Goal: Task Accomplishment & Management: Use online tool/utility

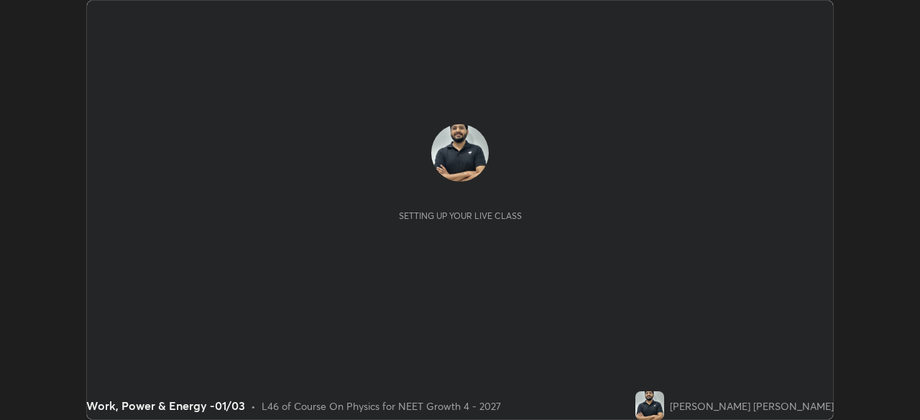
scroll to position [420, 919]
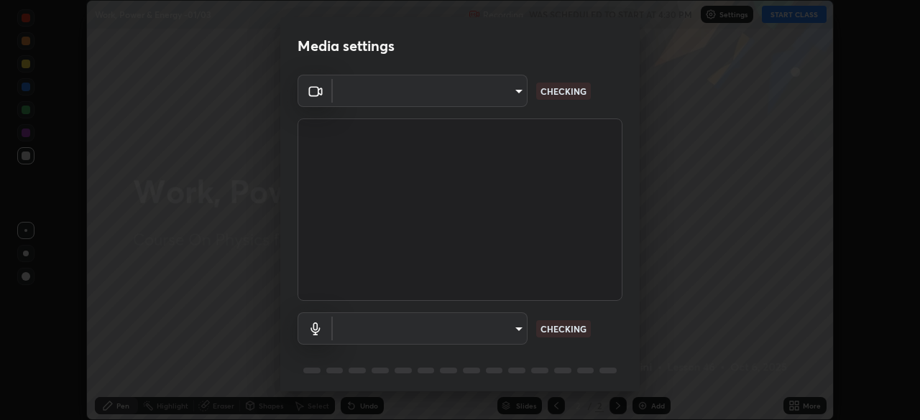
click at [495, 105] on body "Erase all Work, Power & Energy -01/03 Recording WAS SCHEDULED TO START AT 4:30 …" at bounding box center [460, 210] width 920 height 420
click at [494, 101] on div at bounding box center [460, 210] width 920 height 420
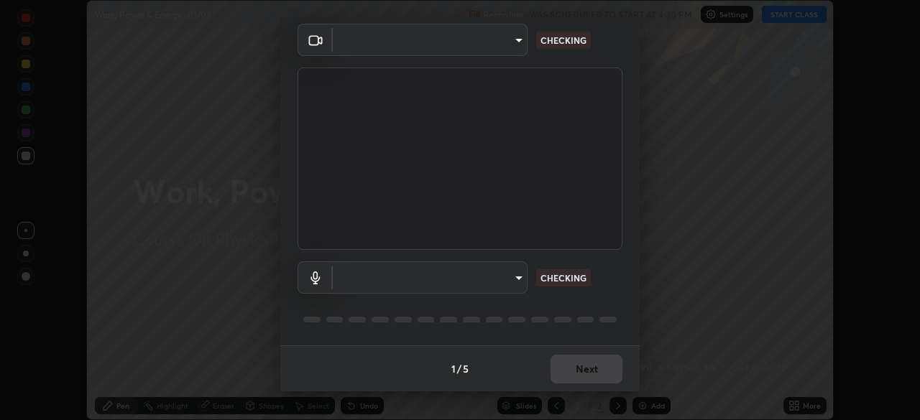
type input "85da43bae7a5fae49794a8970e5ce464fc236e1ddae1f513a3bf2ddace1343c3"
type input "94500f22464d148dddf9ae37dad8136bdf54efa217a88d5a1e55960f8ba2a5d1"
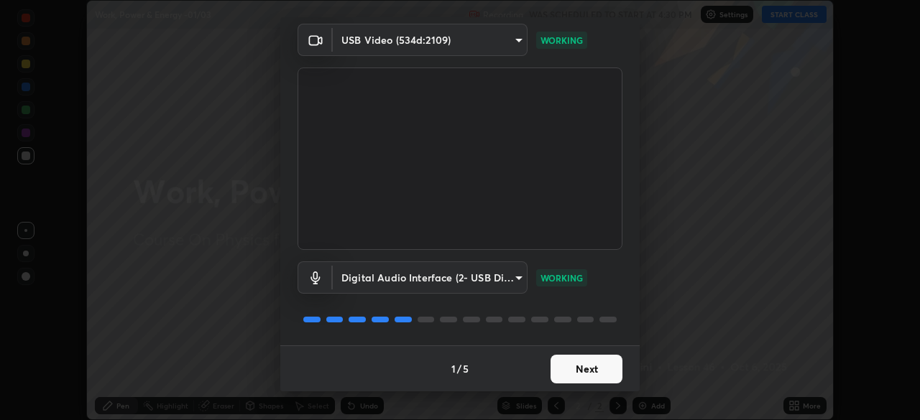
click at [583, 369] on button "Next" at bounding box center [586, 369] width 72 height 29
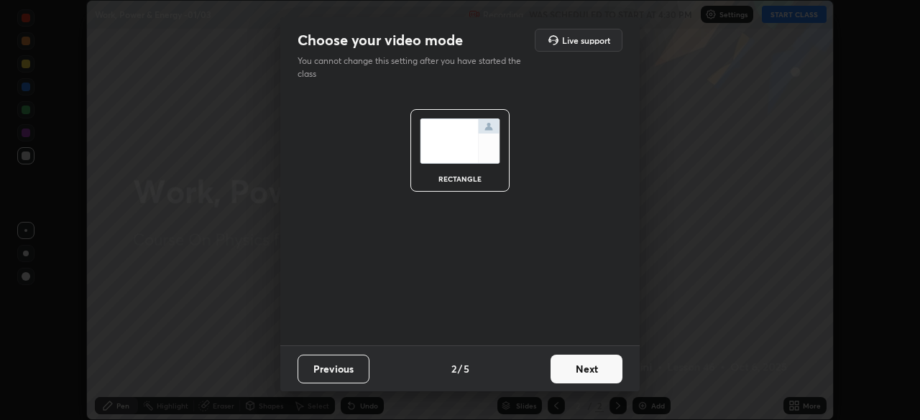
scroll to position [0, 0]
click at [590, 371] on button "Next" at bounding box center [586, 369] width 72 height 29
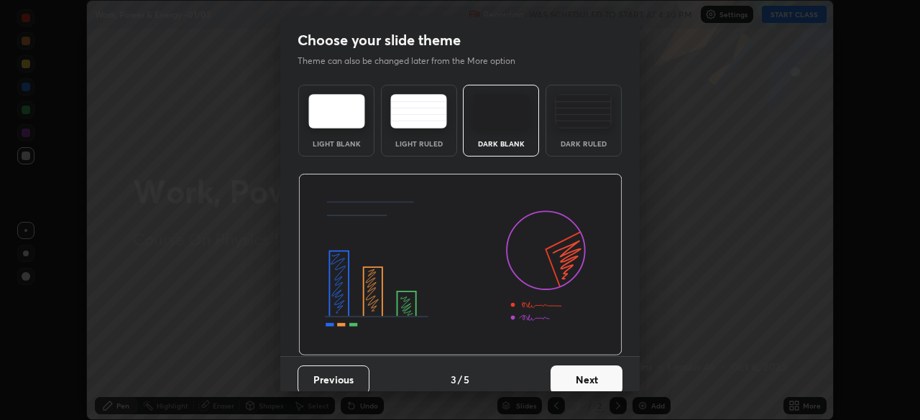
click at [600, 372] on button "Next" at bounding box center [586, 380] width 72 height 29
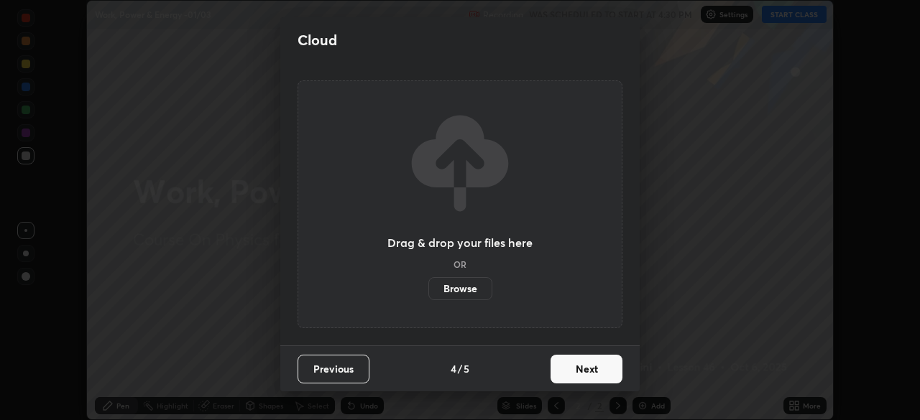
click at [613, 372] on button "Next" at bounding box center [586, 369] width 72 height 29
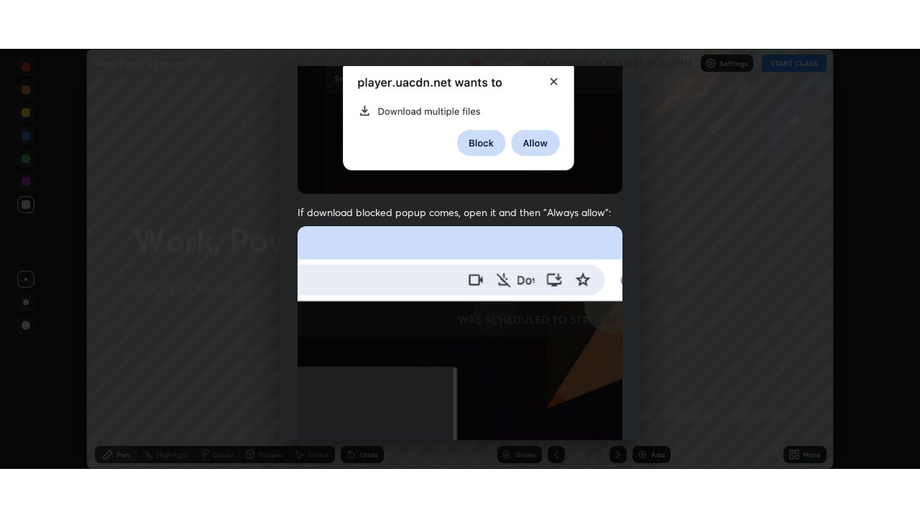
scroll to position [344, 0]
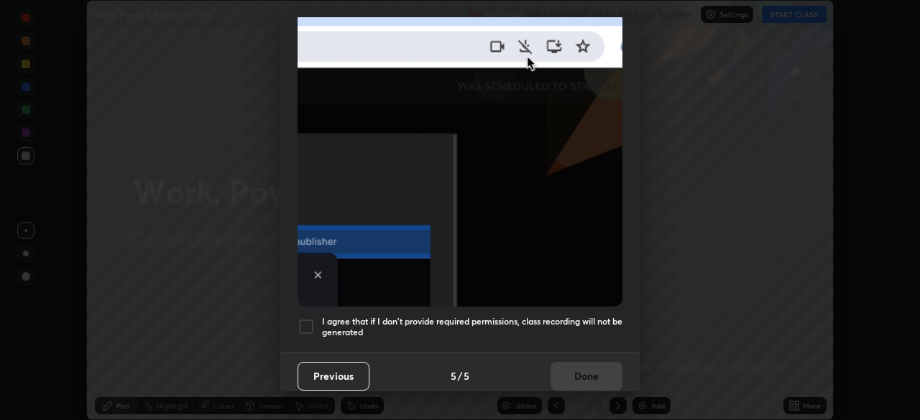
click at [312, 321] on div at bounding box center [306, 326] width 17 height 17
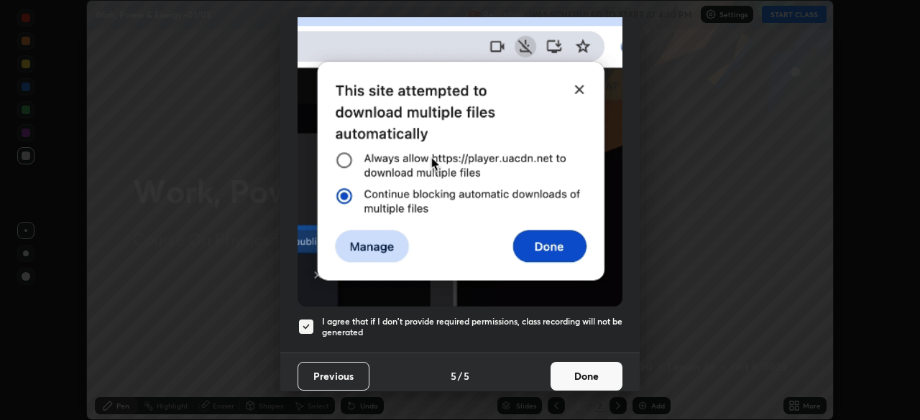
click at [586, 372] on button "Done" at bounding box center [586, 376] width 72 height 29
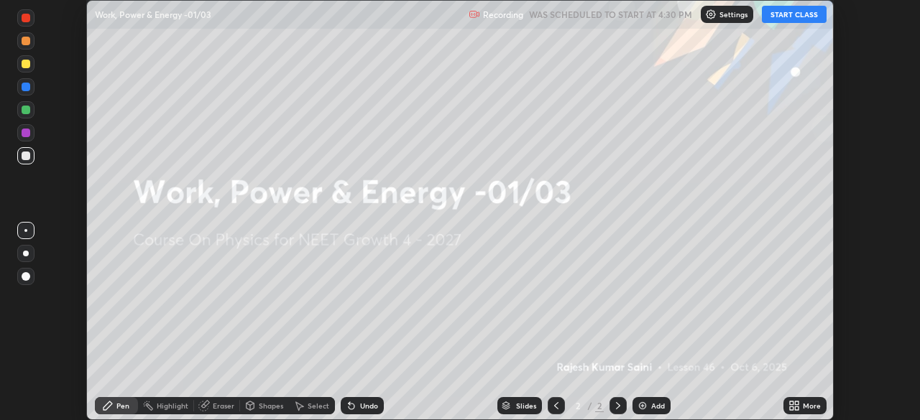
click at [795, 402] on icon at bounding box center [797, 404] width 4 height 4
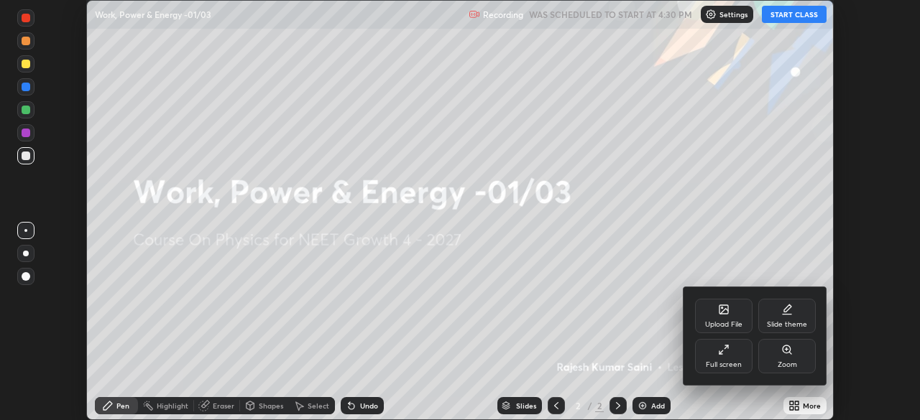
click at [719, 359] on div "Full screen" at bounding box center [723, 356] width 57 height 34
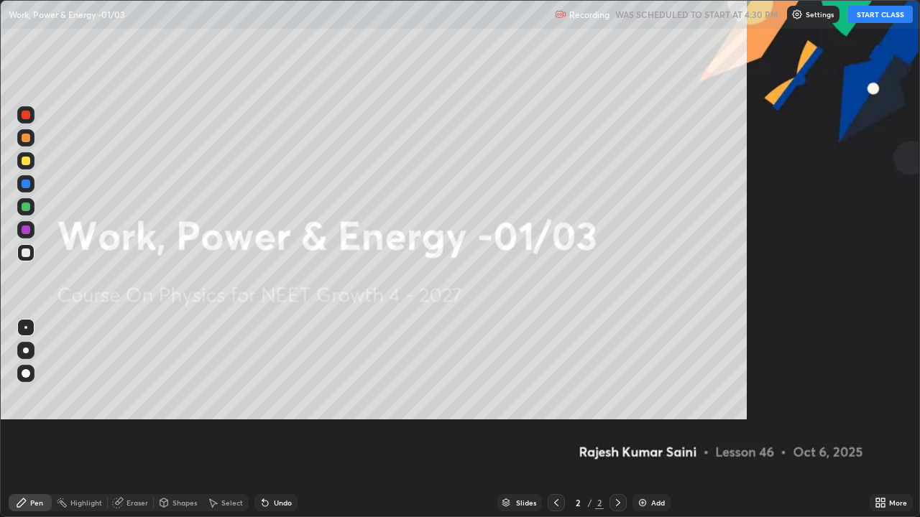
scroll to position [517, 920]
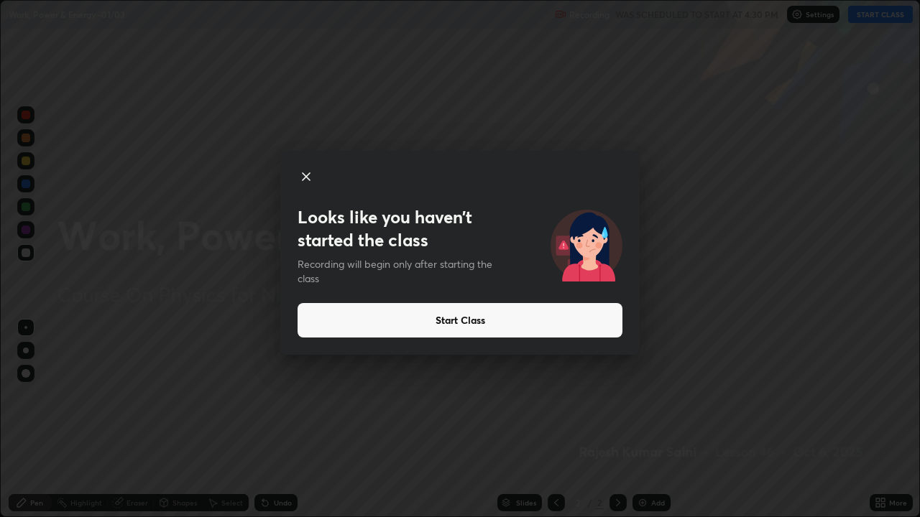
click at [494, 326] on button "Start Class" at bounding box center [460, 320] width 325 height 34
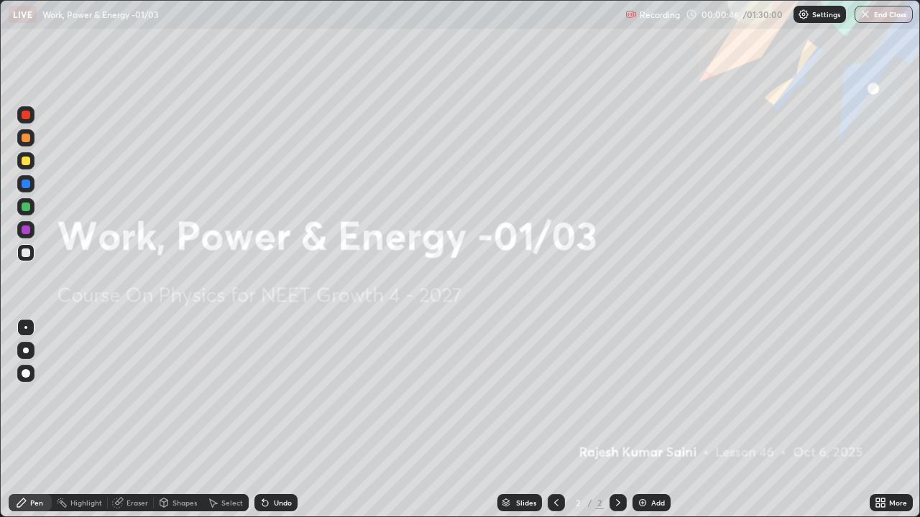
click at [641, 420] on img at bounding box center [642, 502] width 11 height 11
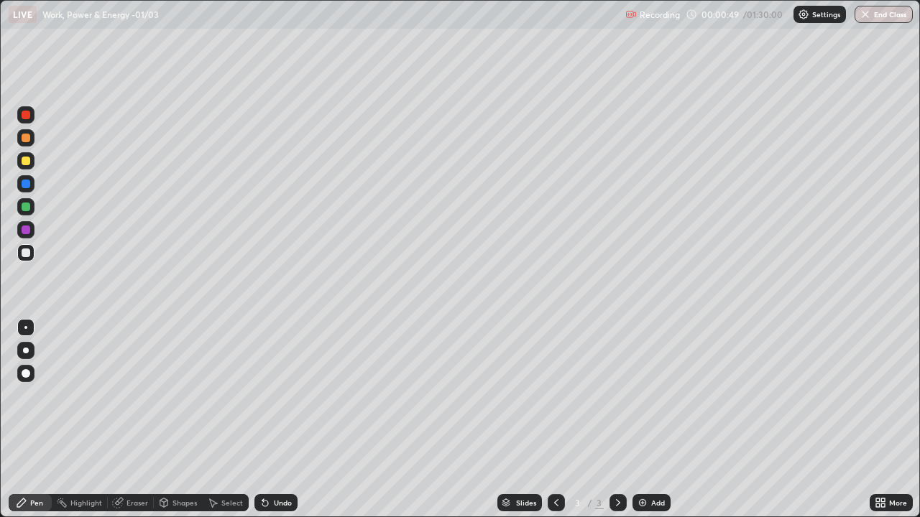
click at [24, 118] on div at bounding box center [26, 115] width 9 height 9
click at [27, 348] on div at bounding box center [26, 351] width 6 height 6
click at [28, 252] on div at bounding box center [26, 253] width 9 height 9
click at [27, 252] on div at bounding box center [26, 253] width 9 height 9
click at [25, 228] on div at bounding box center [26, 230] width 9 height 9
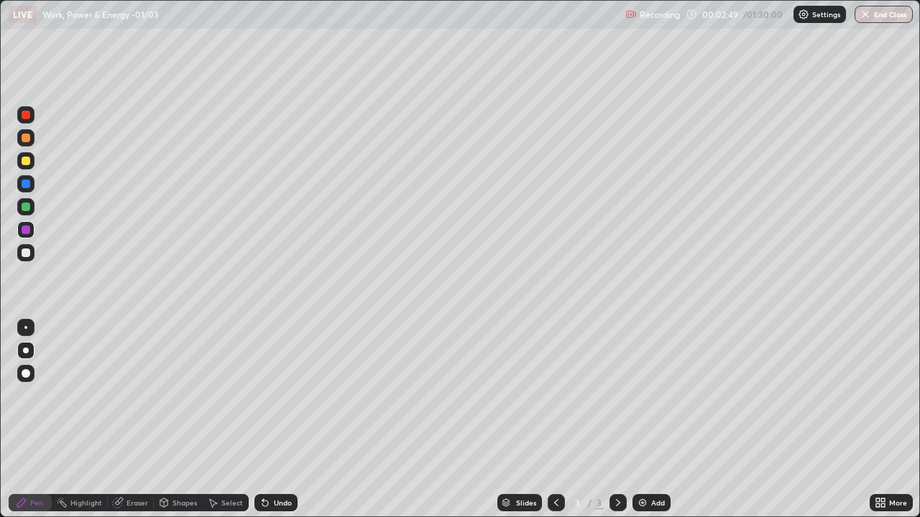
click at [174, 420] on div "Shapes" at bounding box center [184, 502] width 24 height 7
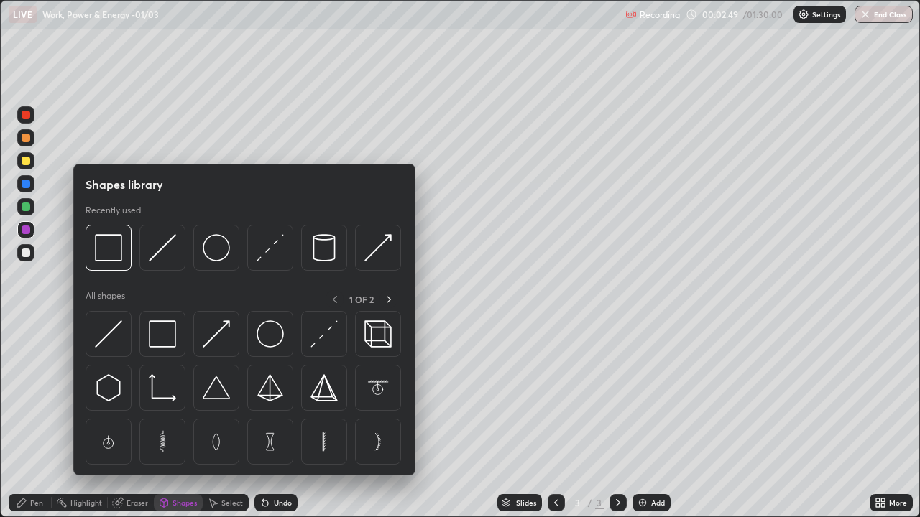
click at [155, 262] on img at bounding box center [162, 247] width 27 height 27
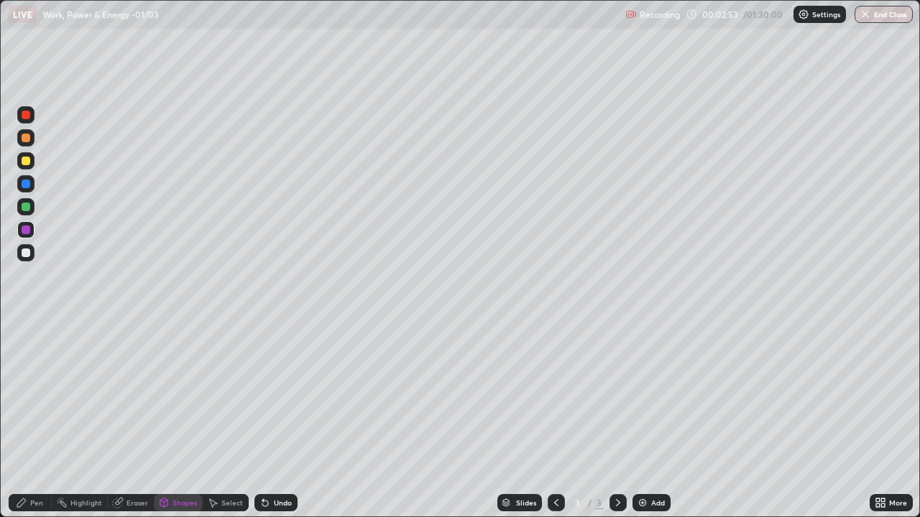
click at [175, 420] on div "Shapes" at bounding box center [184, 502] width 24 height 7
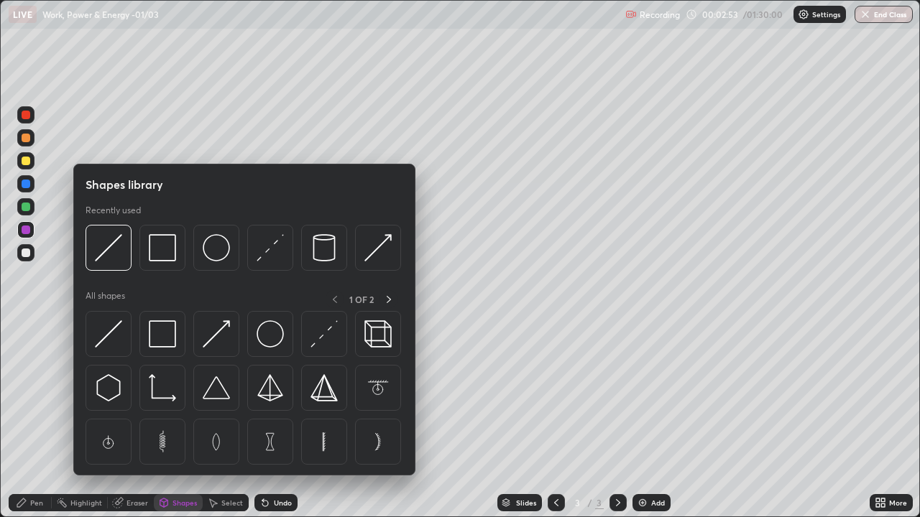
click at [161, 256] on img at bounding box center [162, 247] width 27 height 27
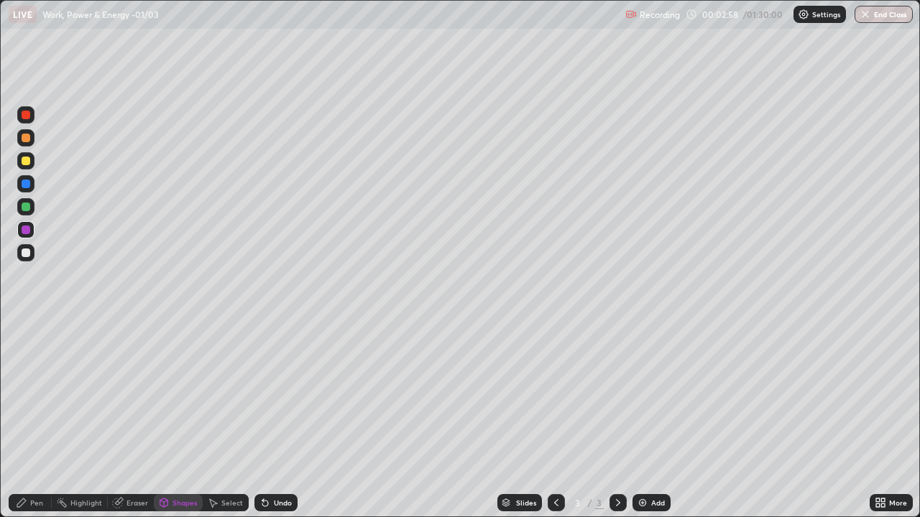
click at [26, 420] on icon at bounding box center [21, 503] width 9 height 9
click at [131, 420] on div "Eraser" at bounding box center [137, 502] width 22 height 7
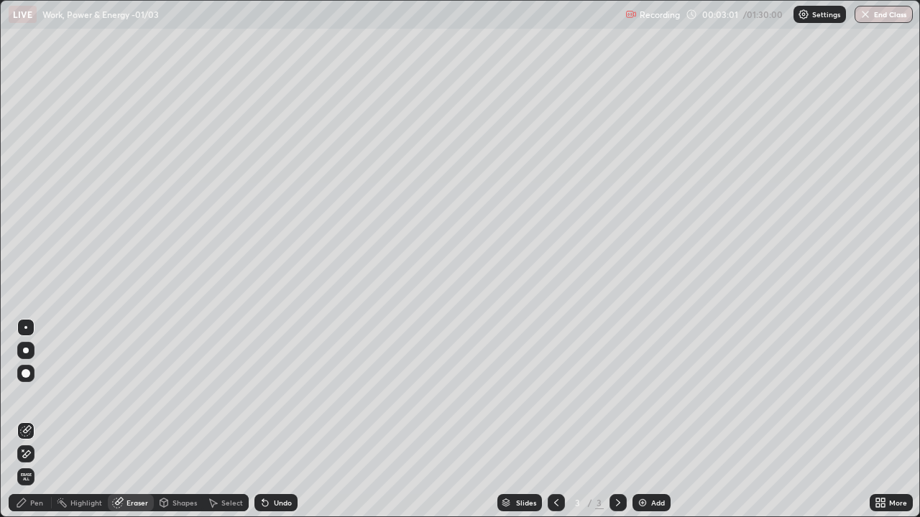
click at [169, 420] on div "Shapes" at bounding box center [178, 502] width 49 height 17
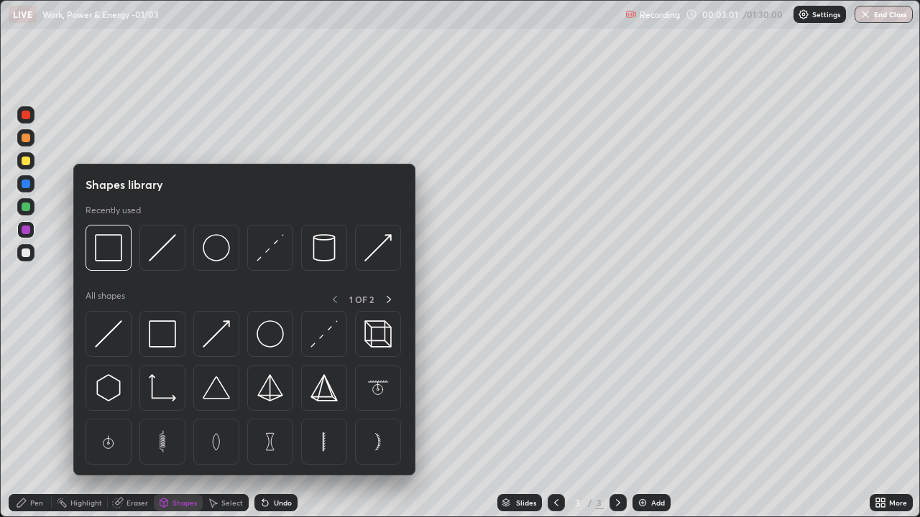
click at [216, 334] on img at bounding box center [216, 334] width 27 height 27
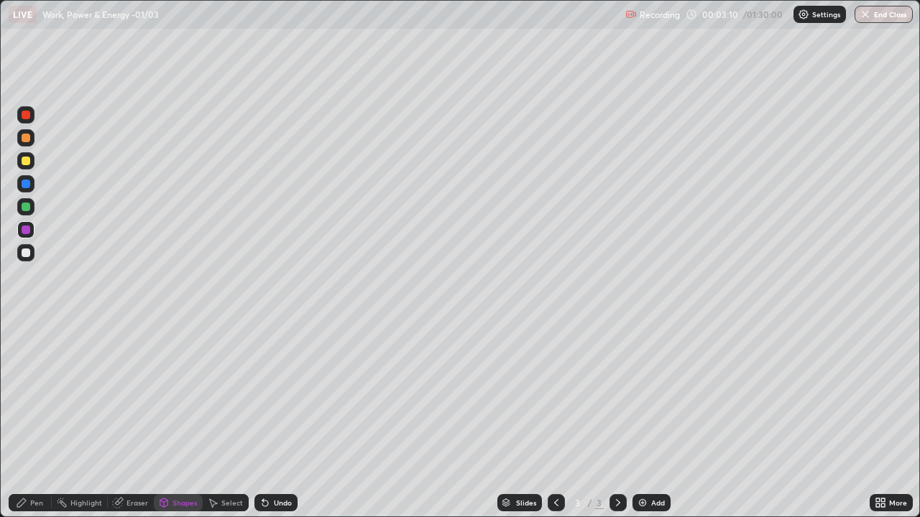
click at [185, 420] on div "Shapes" at bounding box center [184, 502] width 24 height 7
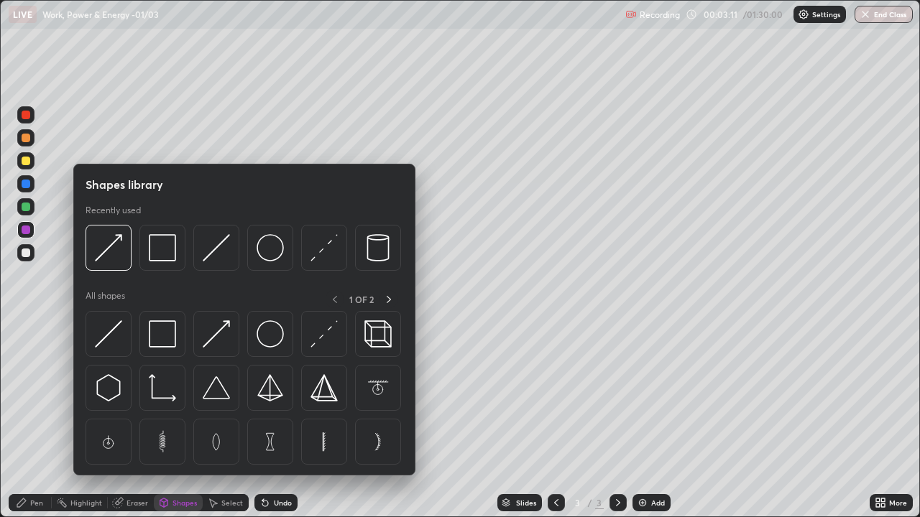
click at [319, 337] on img at bounding box center [323, 334] width 27 height 27
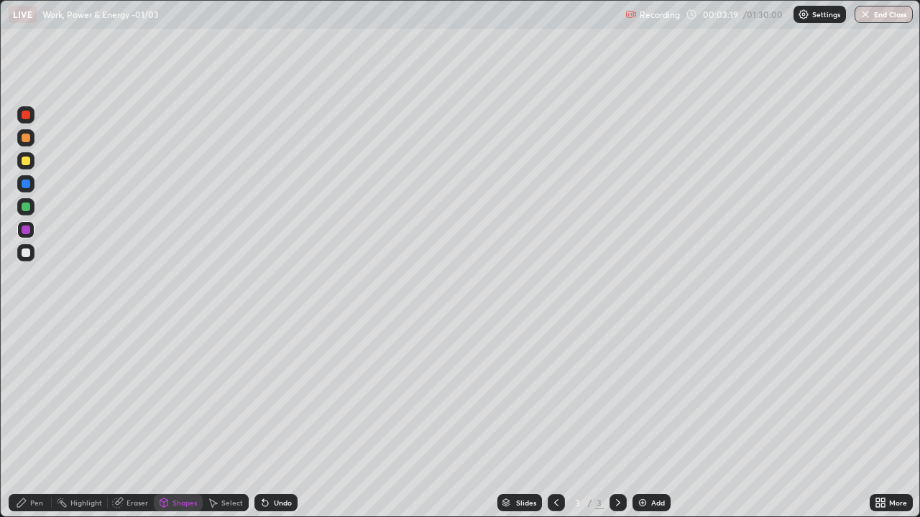
click at [38, 420] on div "Pen" at bounding box center [36, 502] width 13 height 7
click at [164, 420] on icon at bounding box center [164, 503] width 8 height 9
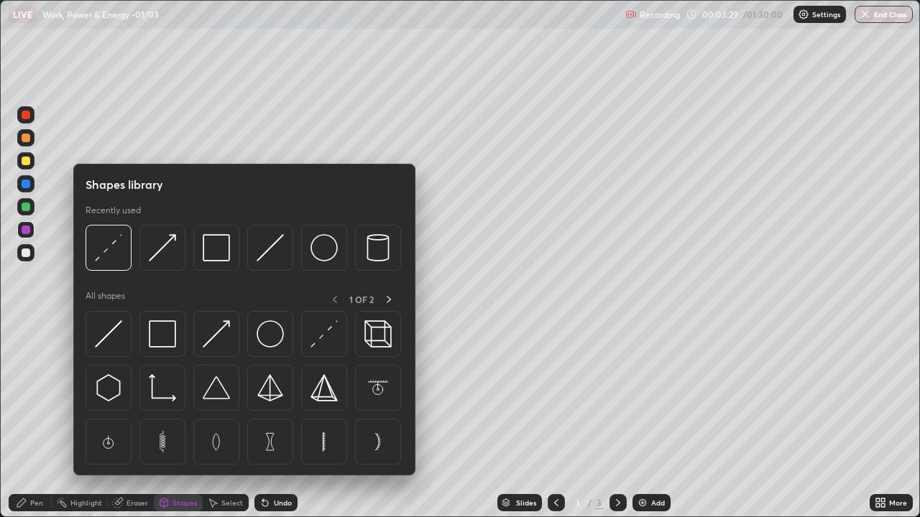
click at [204, 256] on img at bounding box center [216, 247] width 27 height 27
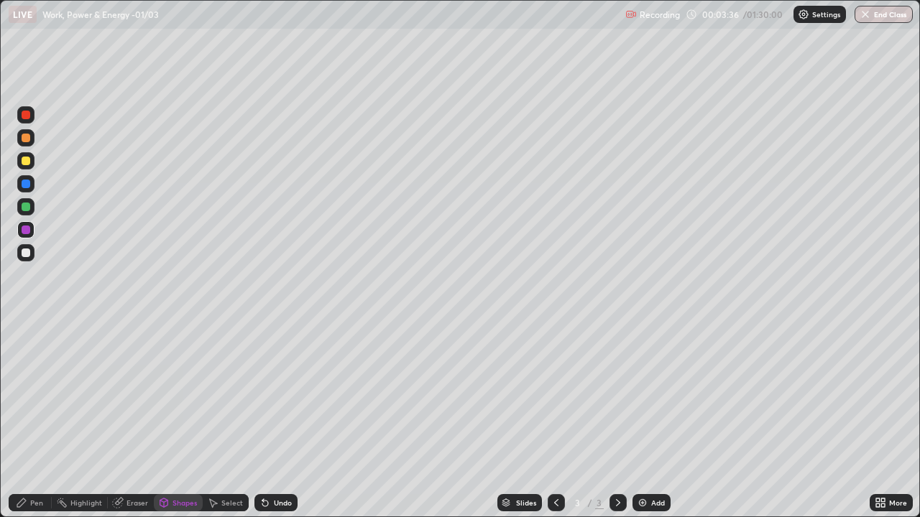
click at [40, 420] on div "Pen" at bounding box center [36, 502] width 13 height 7
click at [188, 420] on div "Shapes" at bounding box center [184, 502] width 24 height 7
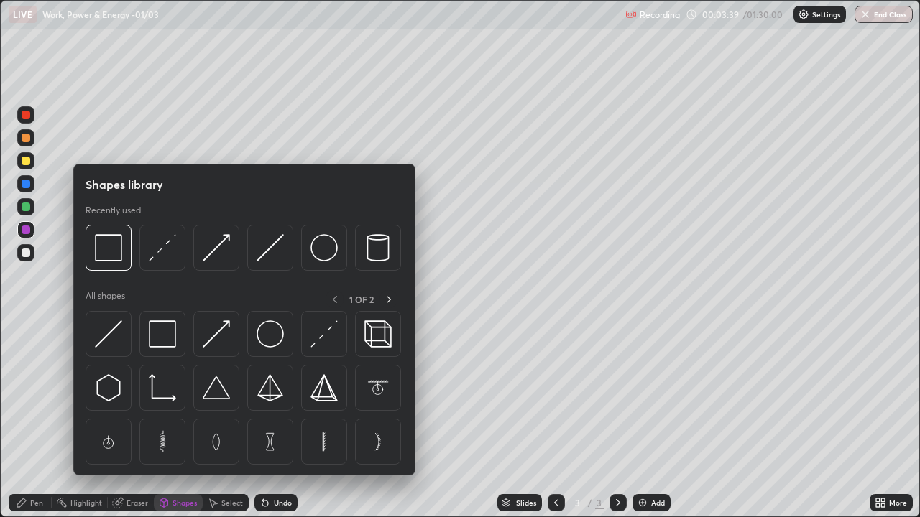
click at [226, 333] on img at bounding box center [216, 334] width 27 height 27
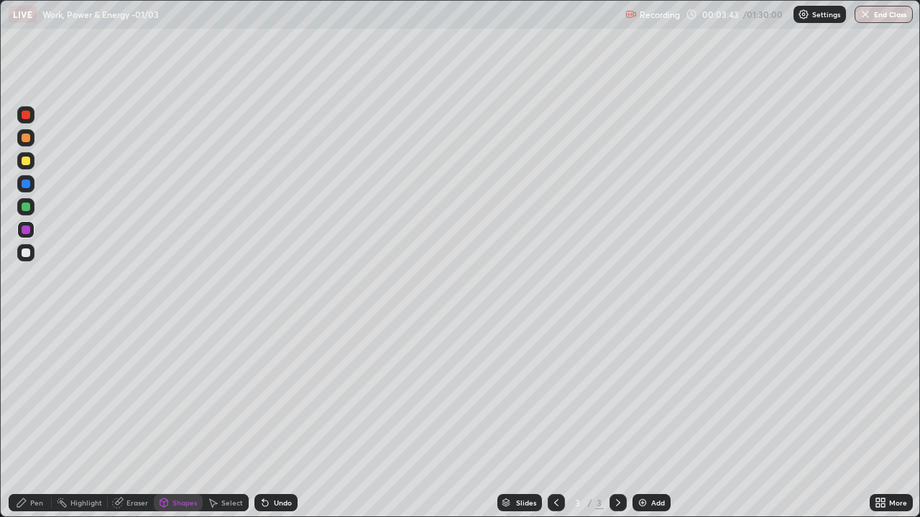
click at [177, 420] on div "Shapes" at bounding box center [184, 502] width 24 height 7
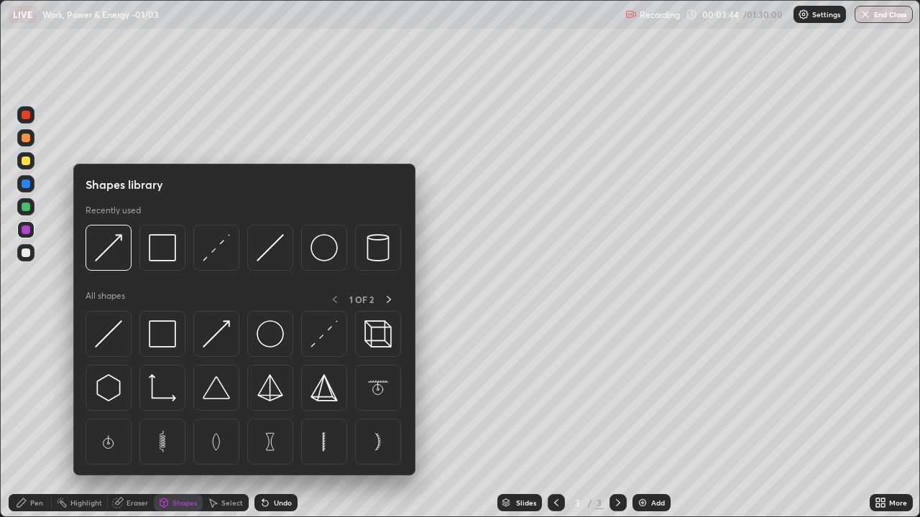
click at [217, 244] on img at bounding box center [216, 247] width 27 height 27
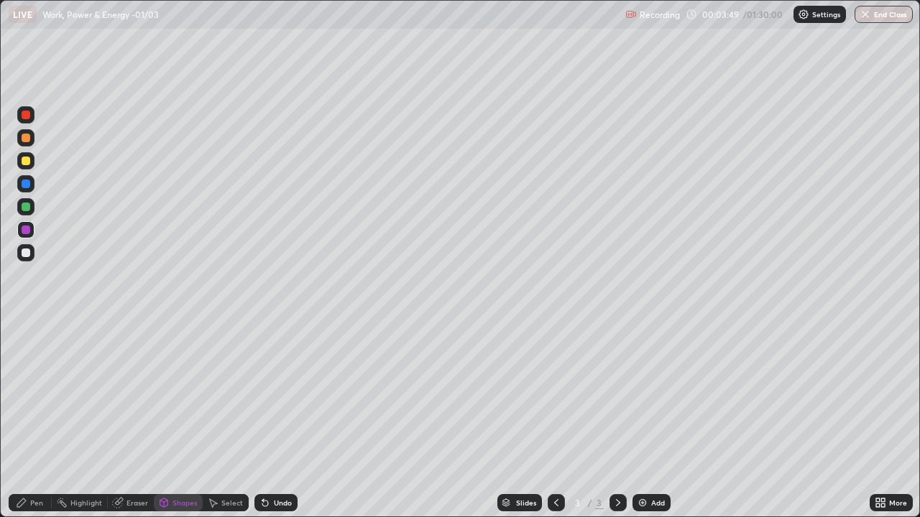
click at [28, 420] on div "Pen" at bounding box center [30, 502] width 43 height 17
click at [26, 253] on div at bounding box center [26, 253] width 9 height 9
click at [27, 252] on div at bounding box center [26, 253] width 9 height 9
click at [29, 206] on div at bounding box center [26, 207] width 9 height 9
click at [282, 420] on div "Undo" at bounding box center [275, 502] width 43 height 17
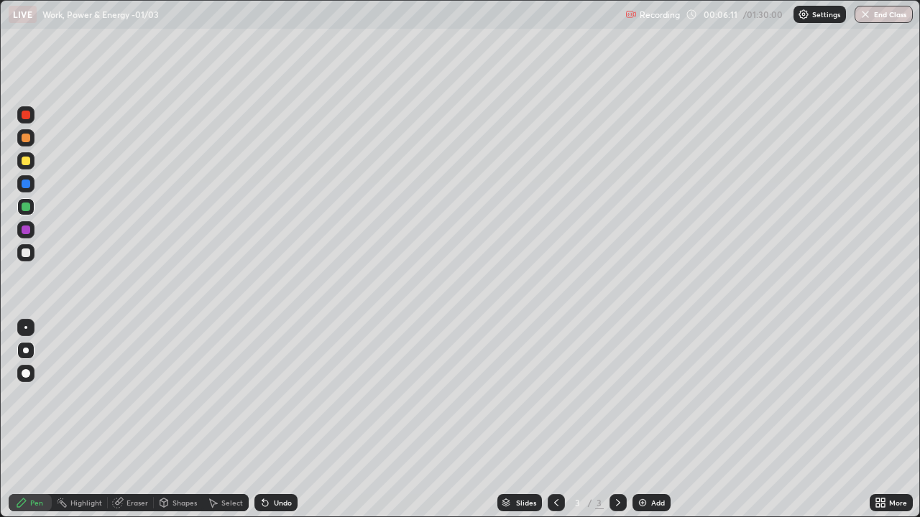
click at [24, 251] on div at bounding box center [26, 253] width 9 height 9
click at [274, 420] on div "Undo" at bounding box center [283, 502] width 18 height 7
click at [33, 203] on div at bounding box center [25, 206] width 17 height 17
click at [647, 420] on div "Add" at bounding box center [651, 502] width 38 height 17
click at [27, 257] on div at bounding box center [26, 253] width 9 height 9
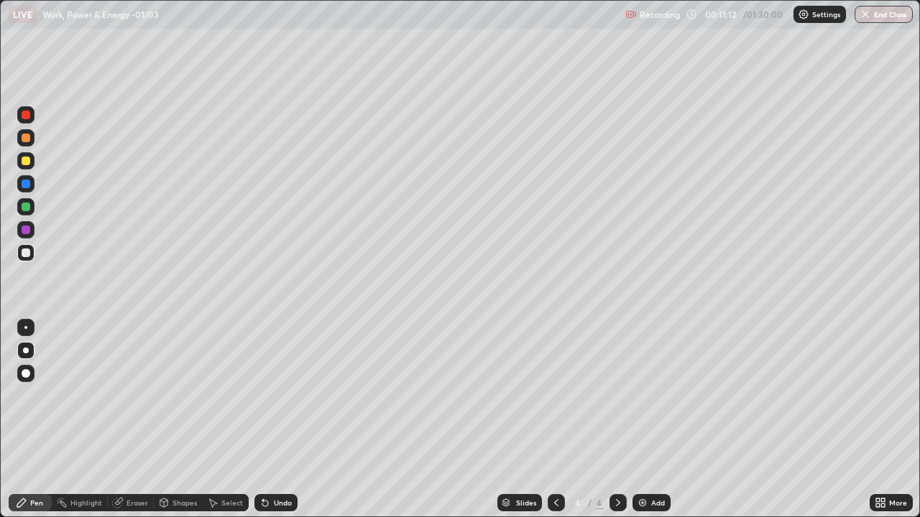
click at [26, 208] on div at bounding box center [26, 207] width 9 height 9
click at [548, 420] on div at bounding box center [556, 502] width 17 height 17
click at [40, 385] on div "Erase all" at bounding box center [26, 259] width 34 height 460
click at [616, 420] on icon at bounding box center [617, 502] width 11 height 11
click at [28, 231] on div at bounding box center [26, 230] width 9 height 9
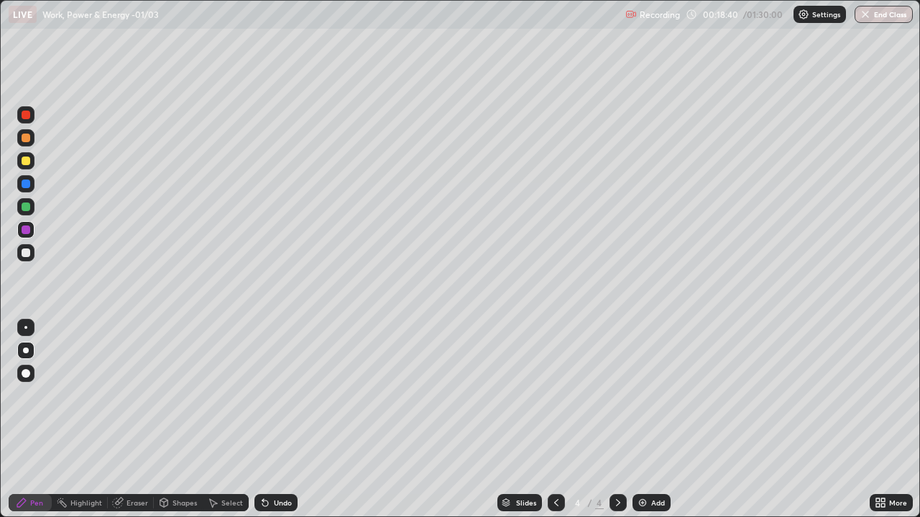
click at [174, 420] on div "Shapes" at bounding box center [178, 502] width 49 height 17
click at [224, 420] on div "Select" at bounding box center [232, 502] width 22 height 7
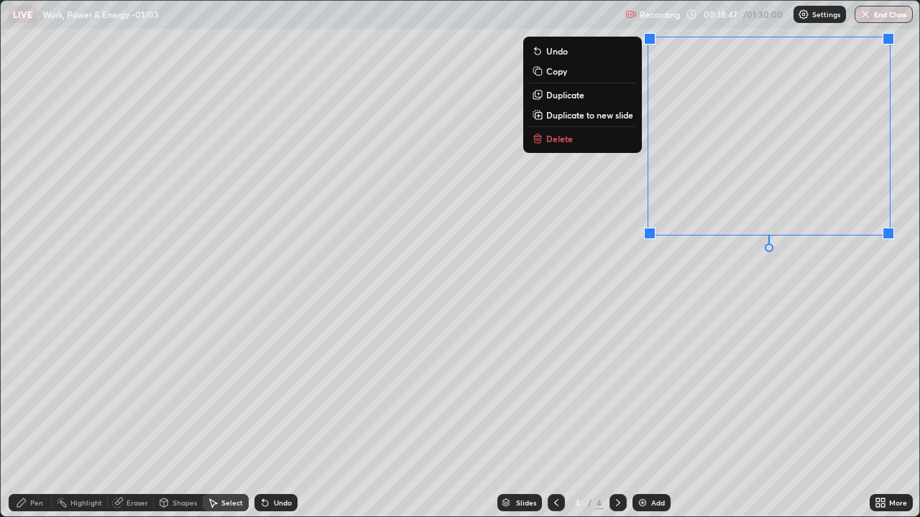
click at [569, 144] on p "Delete" at bounding box center [559, 138] width 27 height 11
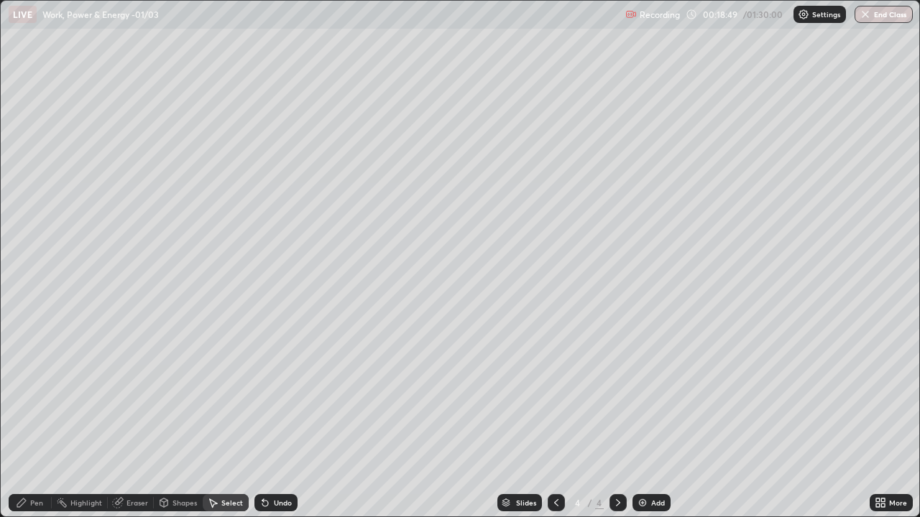
click at [29, 420] on div "Pen" at bounding box center [30, 502] width 43 height 17
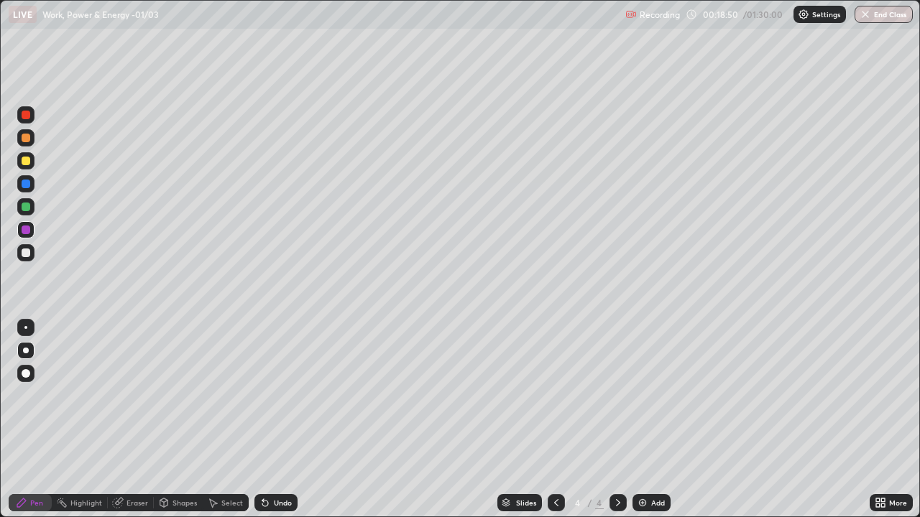
click at [27, 226] on div at bounding box center [26, 230] width 9 height 9
click at [188, 420] on div "Shapes" at bounding box center [184, 502] width 24 height 7
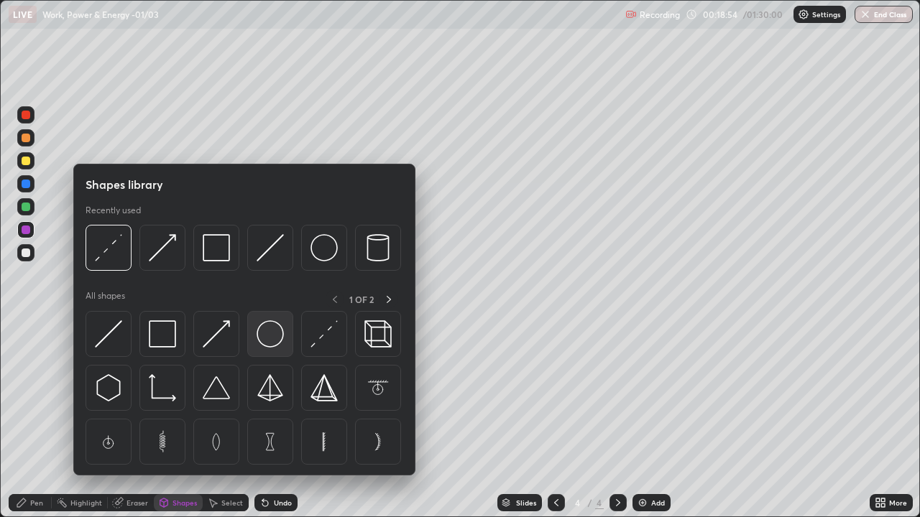
click at [267, 333] on img at bounding box center [270, 334] width 27 height 27
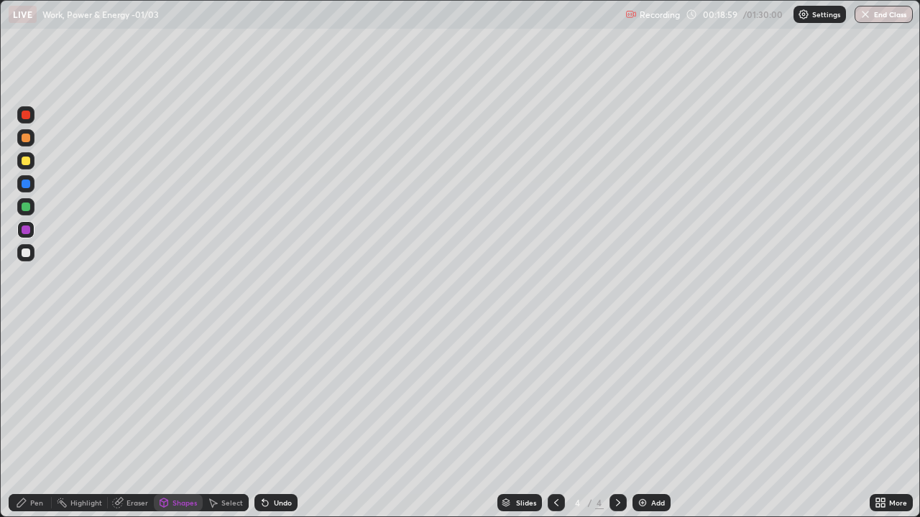
click at [42, 420] on div "Pen" at bounding box center [36, 502] width 13 height 7
click at [25, 206] on div at bounding box center [26, 207] width 9 height 9
click at [634, 420] on div "Add" at bounding box center [651, 502] width 38 height 17
click at [553, 420] on icon at bounding box center [555, 502] width 11 height 11
click at [555, 420] on icon at bounding box center [555, 502] width 11 height 11
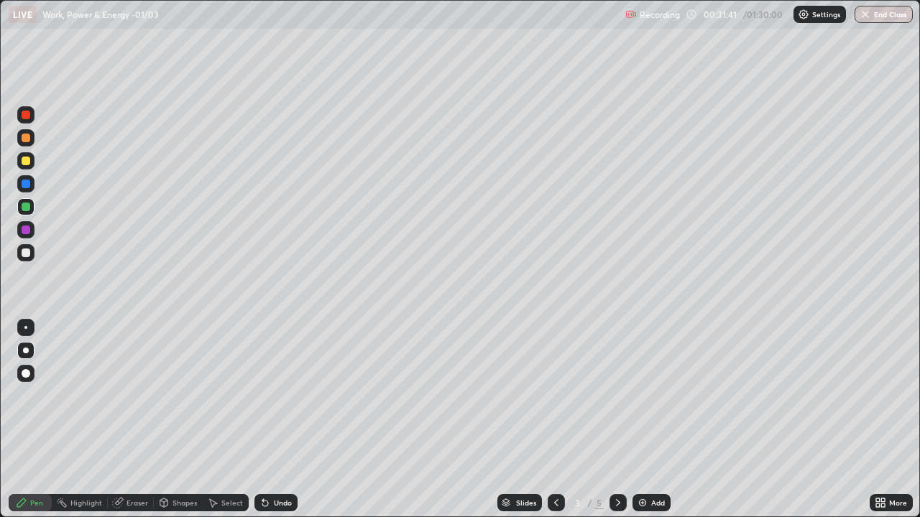
click at [617, 420] on icon at bounding box center [617, 502] width 11 height 11
click at [111, 420] on div "Eraser" at bounding box center [131, 502] width 46 height 17
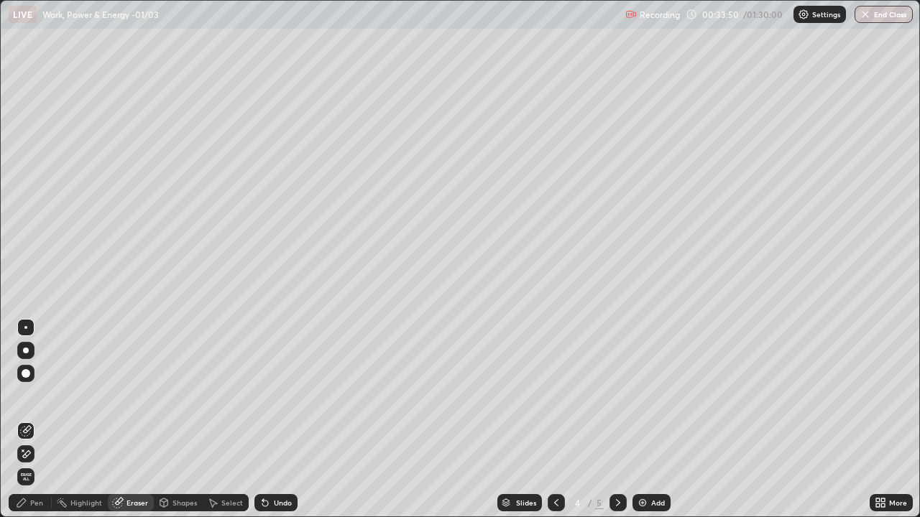
click at [32, 420] on div "Pen" at bounding box center [36, 502] width 13 height 7
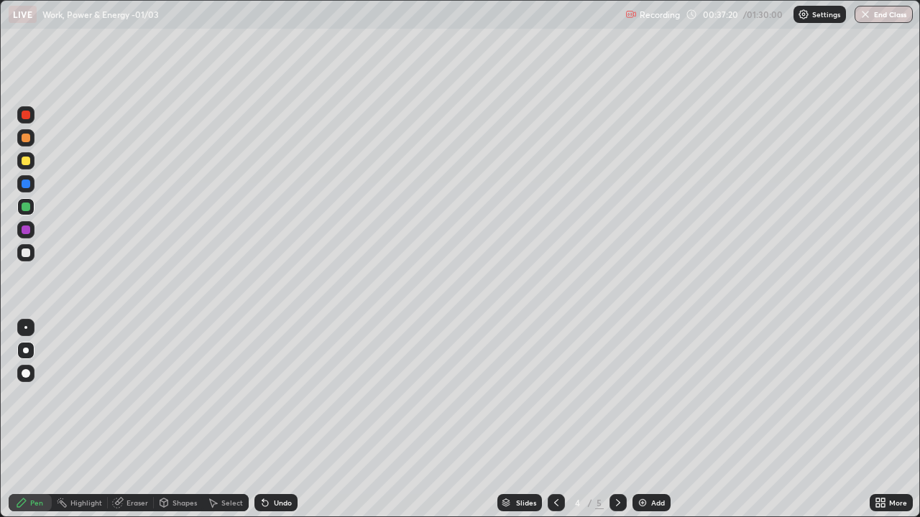
click at [647, 420] on div "Add" at bounding box center [651, 502] width 38 height 17
click at [22, 160] on div at bounding box center [26, 161] width 9 height 9
click at [28, 163] on div at bounding box center [26, 161] width 9 height 9
click at [185, 420] on div "Shapes" at bounding box center [184, 502] width 24 height 7
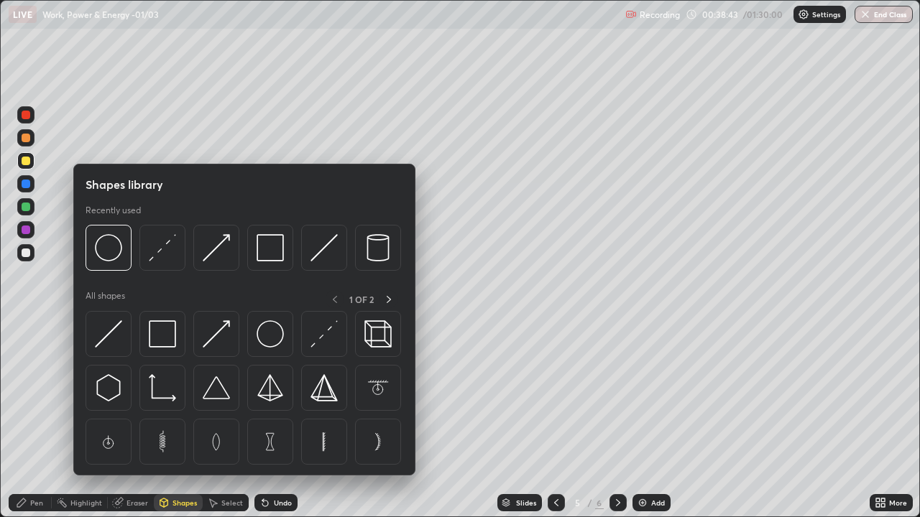
click at [117, 338] on img at bounding box center [108, 334] width 27 height 27
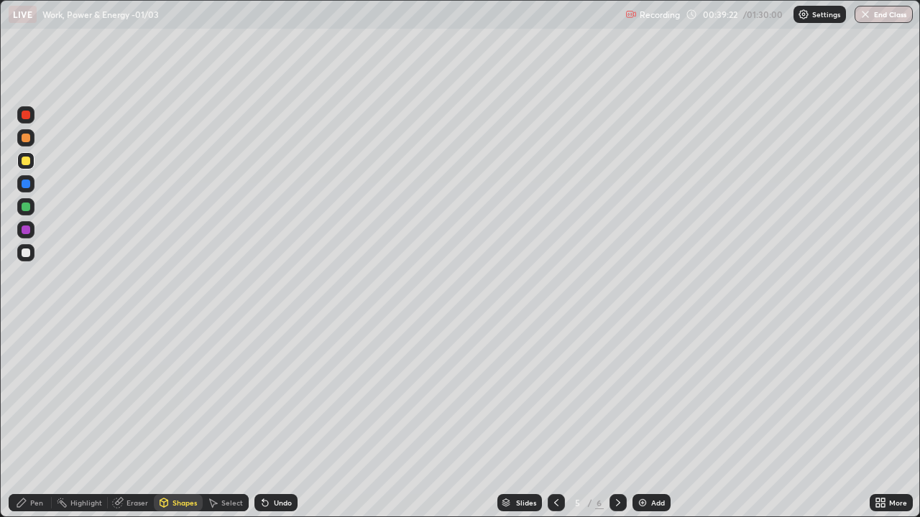
click at [36, 420] on div "Pen" at bounding box center [36, 502] width 13 height 7
click at [25, 249] on div at bounding box center [26, 253] width 9 height 9
click at [28, 185] on div at bounding box center [26, 184] width 9 height 9
click at [24, 251] on div at bounding box center [26, 253] width 9 height 9
click at [25, 232] on div at bounding box center [26, 230] width 9 height 9
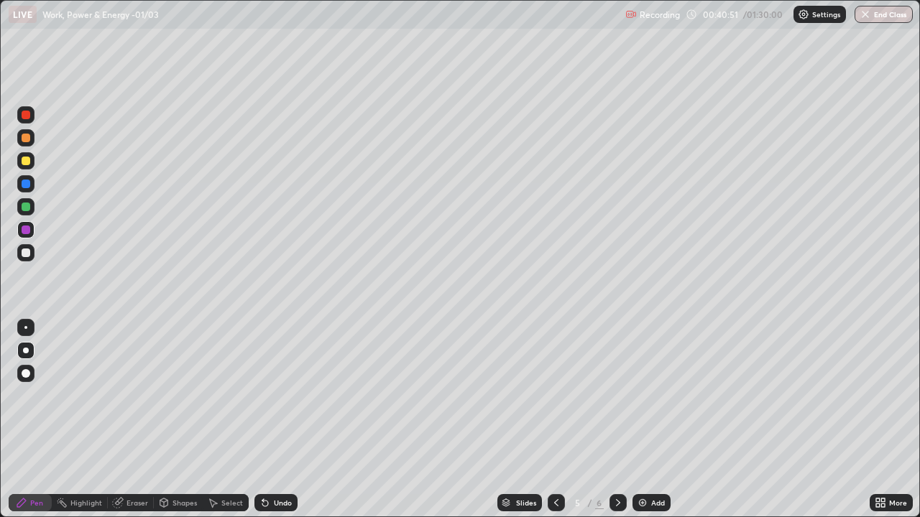
click at [32, 253] on div at bounding box center [25, 252] width 17 height 17
click at [274, 420] on div "Undo" at bounding box center [283, 502] width 18 height 7
click at [275, 420] on div "Undo" at bounding box center [275, 502] width 43 height 17
click at [273, 420] on div "Undo" at bounding box center [275, 502] width 43 height 17
click at [270, 420] on div "Undo" at bounding box center [275, 502] width 43 height 17
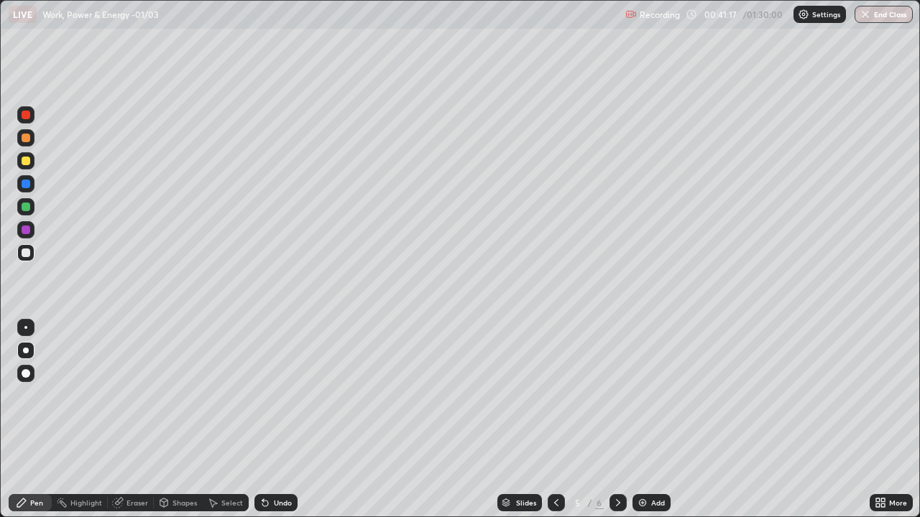
click at [269, 420] on div "Undo" at bounding box center [275, 502] width 43 height 17
click at [555, 420] on icon at bounding box center [555, 502] width 11 height 11
click at [610, 420] on div at bounding box center [617, 502] width 17 height 17
click at [552, 420] on icon at bounding box center [555, 502] width 11 height 11
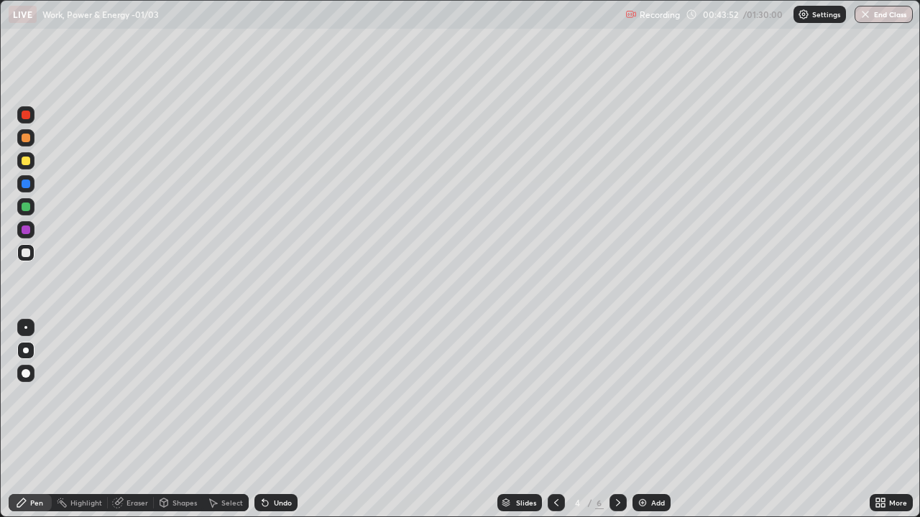
click at [617, 420] on icon at bounding box center [617, 502] width 11 height 11
click at [24, 164] on div at bounding box center [26, 161] width 9 height 9
click at [617, 420] on icon at bounding box center [617, 502] width 11 height 11
click at [228, 420] on div "Select" at bounding box center [232, 502] width 22 height 7
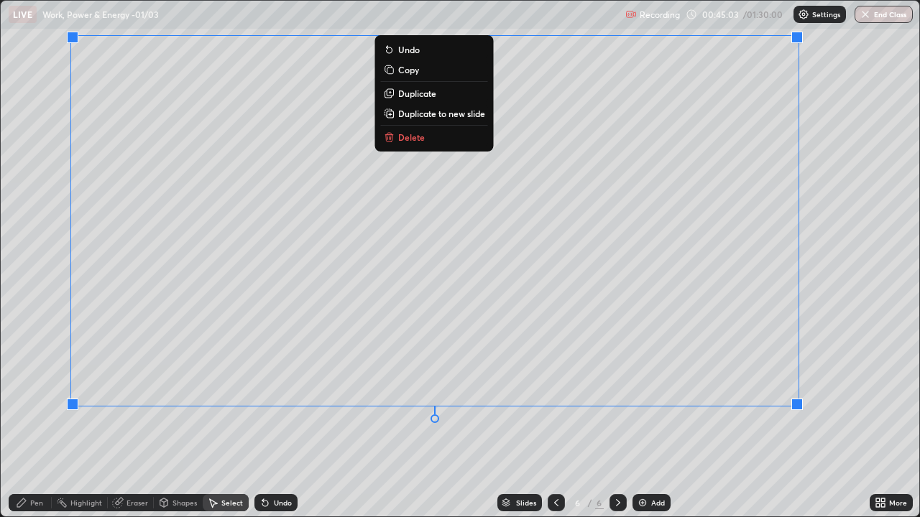
click at [413, 139] on p "Delete" at bounding box center [411, 137] width 27 height 11
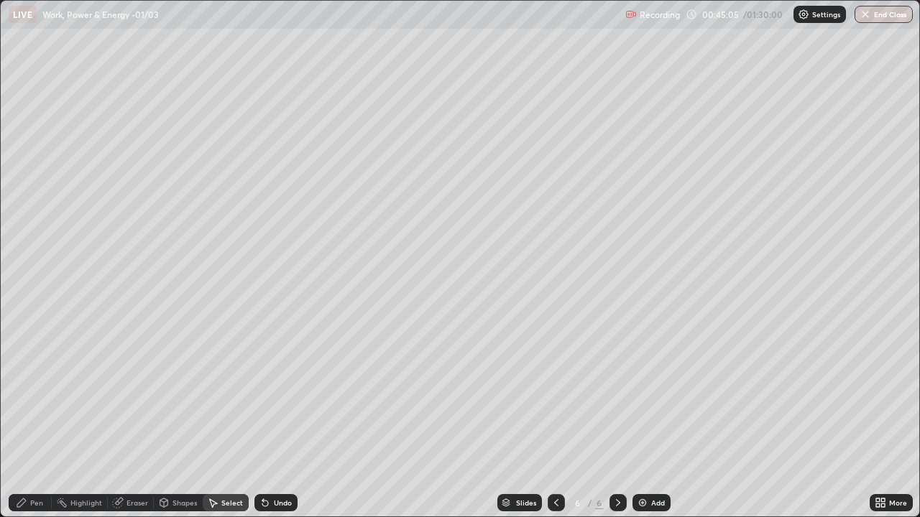
click at [29, 420] on div "Pen" at bounding box center [30, 502] width 43 height 17
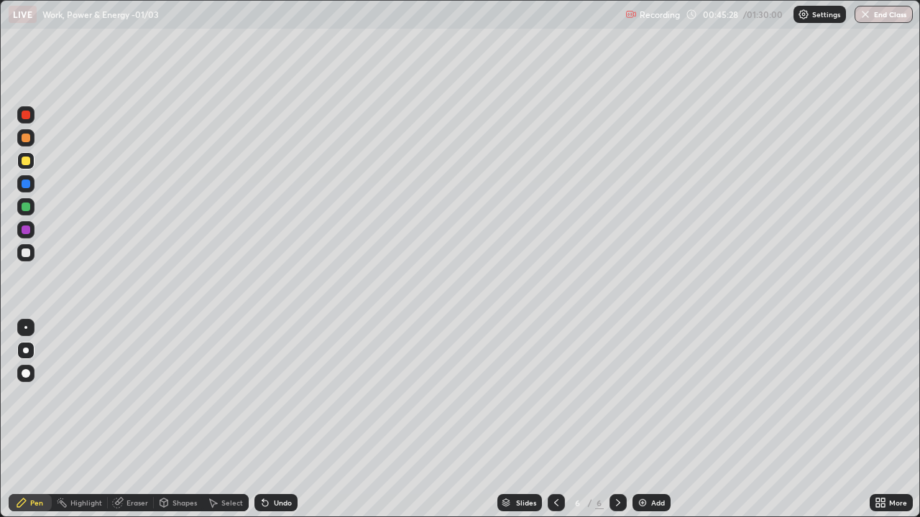
click at [265, 420] on icon at bounding box center [265, 504] width 6 height 6
click at [274, 420] on div "Undo" at bounding box center [283, 502] width 18 height 7
click at [271, 420] on div "Undo" at bounding box center [275, 502] width 43 height 17
click at [264, 420] on div "Undo" at bounding box center [275, 502] width 43 height 17
click at [226, 420] on div "Select" at bounding box center [232, 502] width 22 height 7
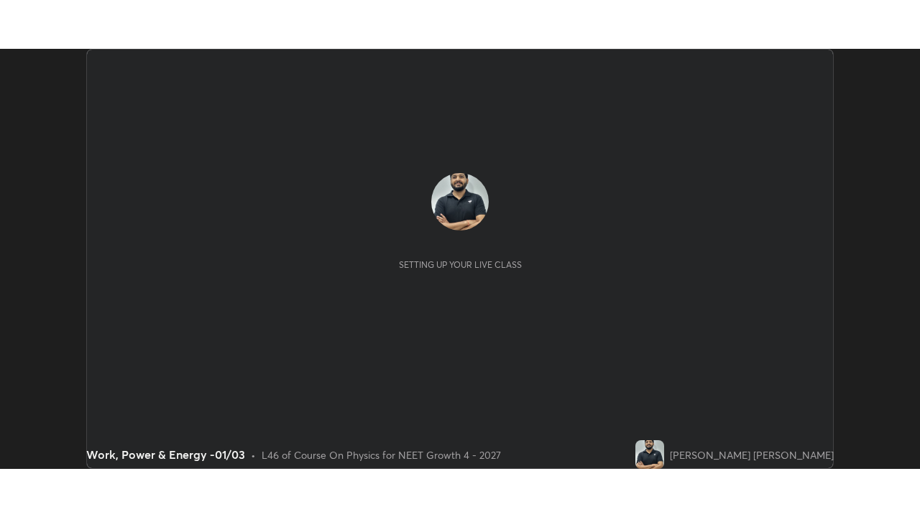
scroll to position [420, 919]
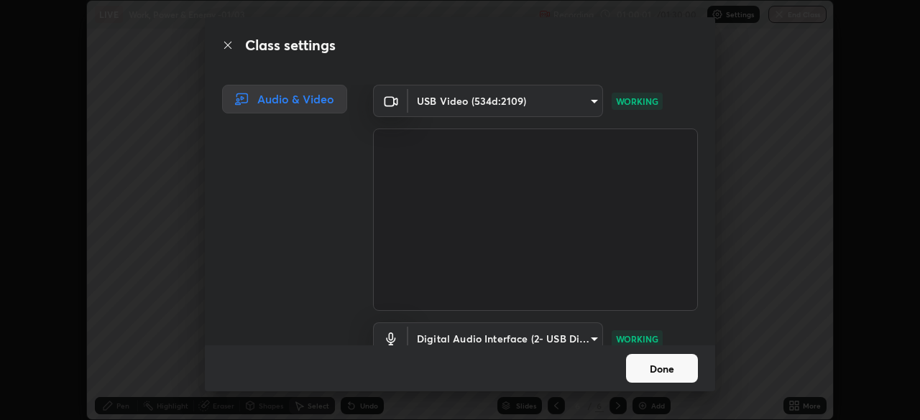
click at [683, 363] on button "Done" at bounding box center [662, 368] width 72 height 29
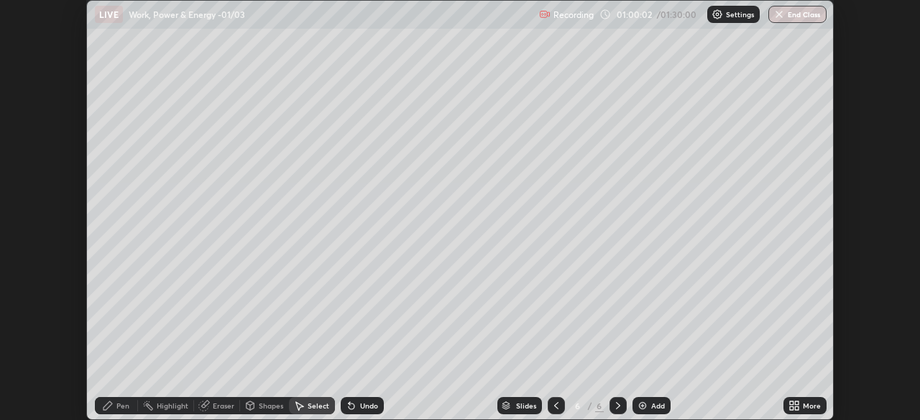
click at [816, 404] on div "More" at bounding box center [812, 405] width 18 height 7
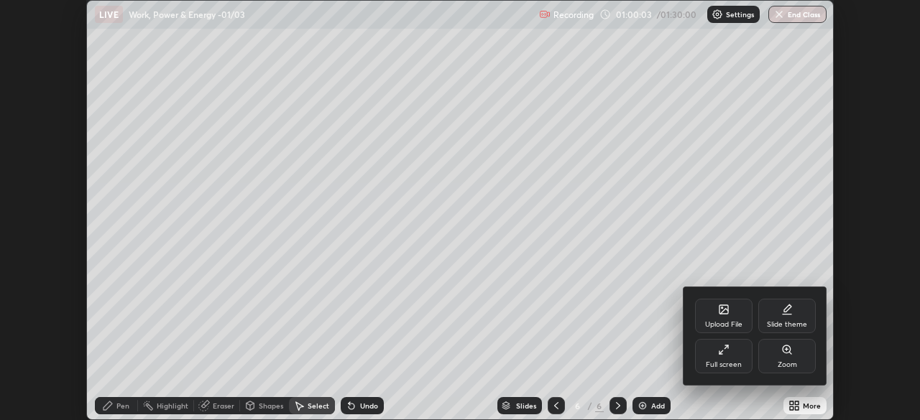
click at [737, 356] on div "Full screen" at bounding box center [723, 356] width 57 height 34
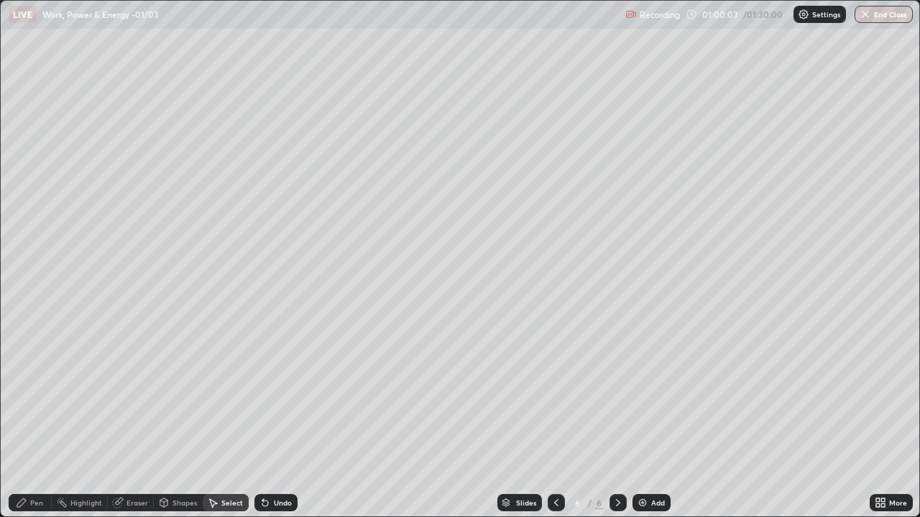
scroll to position [517, 920]
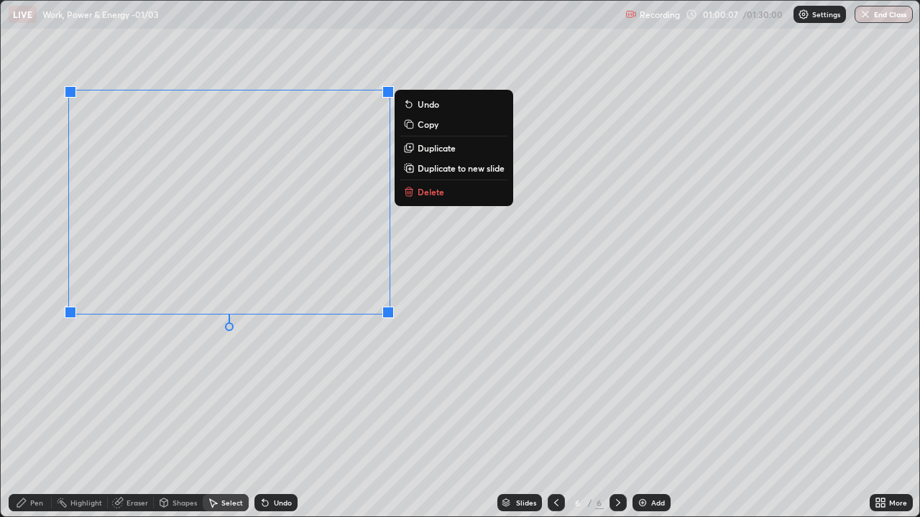
click at [433, 198] on button "Delete" at bounding box center [453, 191] width 107 height 17
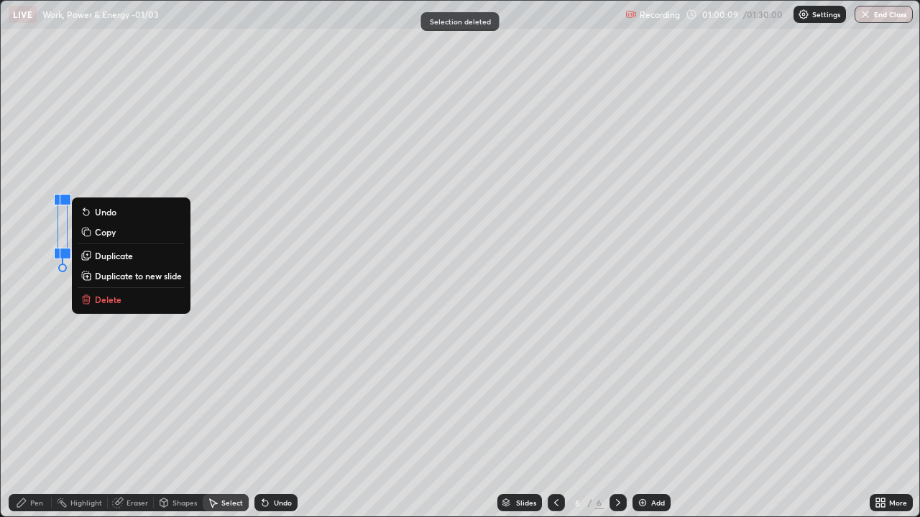
click at [107, 298] on p "Delete" at bounding box center [108, 299] width 27 height 11
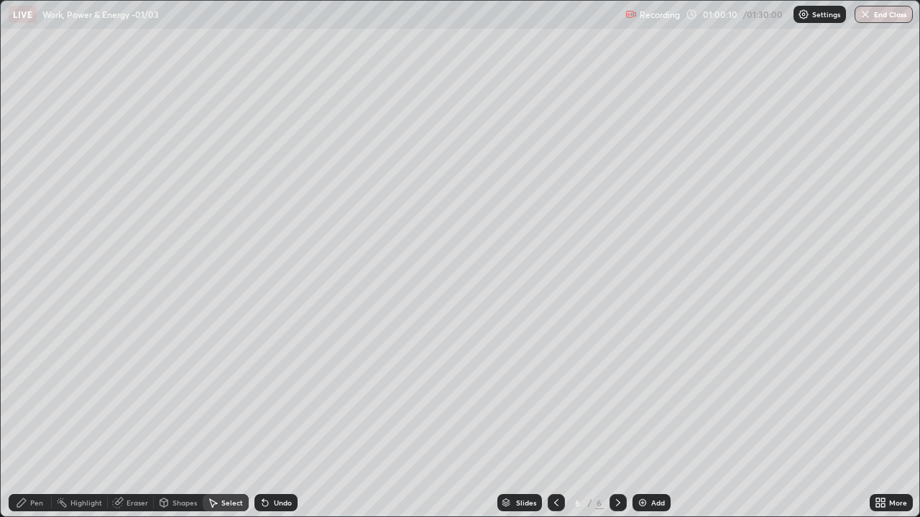
click at [553, 420] on div at bounding box center [556, 502] width 17 height 17
click at [617, 420] on icon at bounding box center [617, 502] width 11 height 11
click at [41, 420] on div "Pen" at bounding box center [36, 502] width 13 height 7
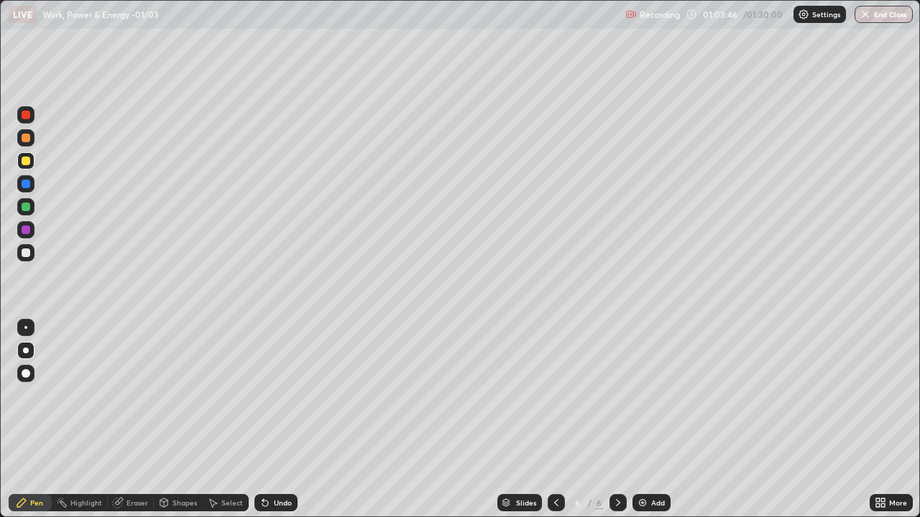
click at [24, 116] on div at bounding box center [26, 115] width 9 height 9
click at [29, 249] on div at bounding box center [26, 253] width 9 height 9
click at [30, 116] on div at bounding box center [25, 114] width 17 height 17
click at [26, 252] on div at bounding box center [26, 253] width 9 height 9
click at [274, 420] on div "Undo" at bounding box center [283, 502] width 18 height 7
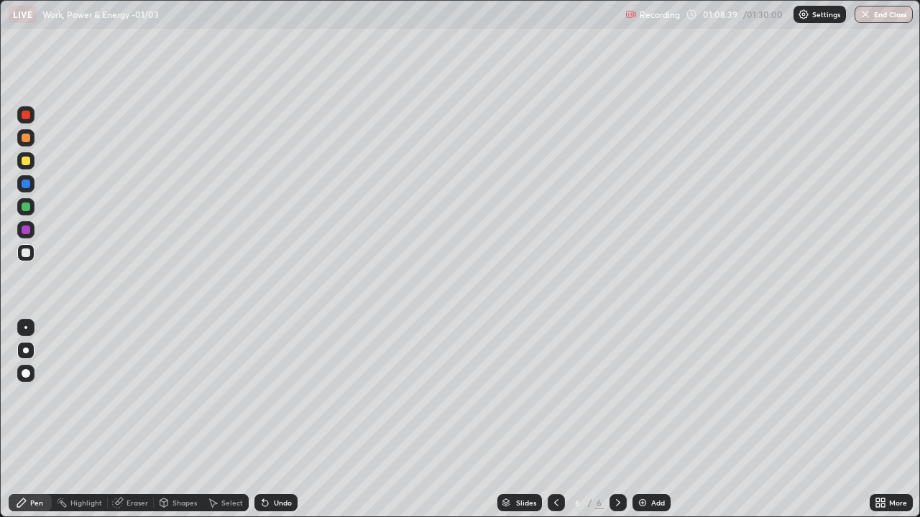
click at [275, 420] on div "Undo" at bounding box center [275, 502] width 43 height 17
click at [270, 420] on div "Undo" at bounding box center [275, 502] width 43 height 17
click at [638, 420] on img at bounding box center [642, 502] width 11 height 11
click at [25, 163] on div at bounding box center [26, 161] width 9 height 9
click at [30, 257] on div at bounding box center [25, 252] width 17 height 17
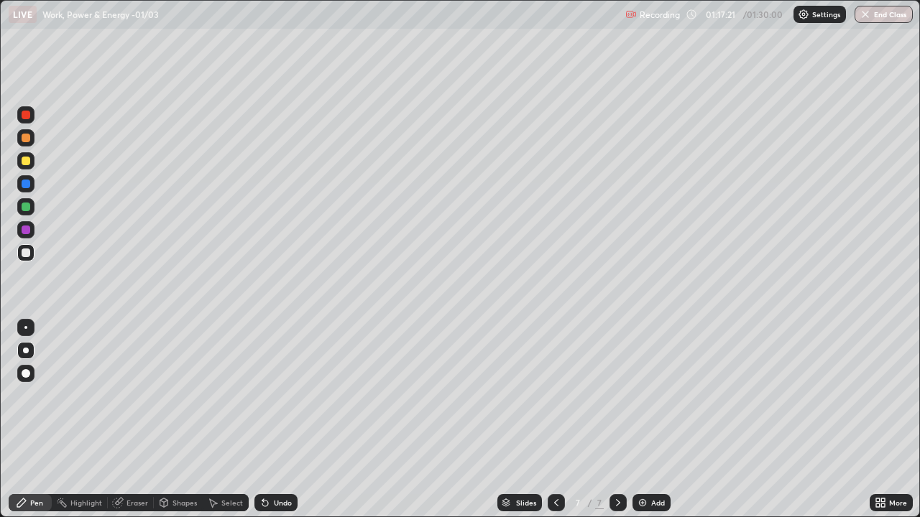
click at [640, 420] on img at bounding box center [642, 502] width 11 height 11
click at [23, 118] on div at bounding box center [26, 115] width 9 height 9
click at [27, 252] on div at bounding box center [26, 253] width 9 height 9
click at [216, 420] on icon at bounding box center [212, 502] width 11 height 11
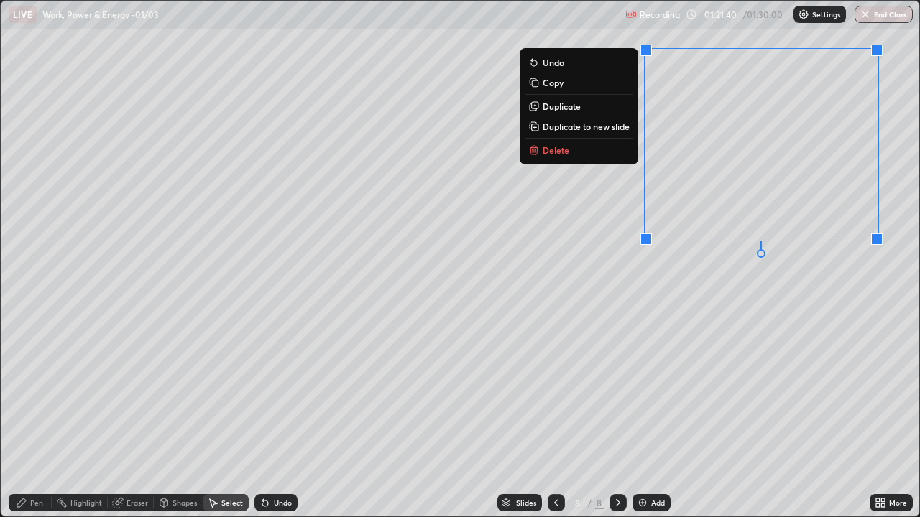
click at [610, 153] on button "Delete" at bounding box center [578, 150] width 107 height 17
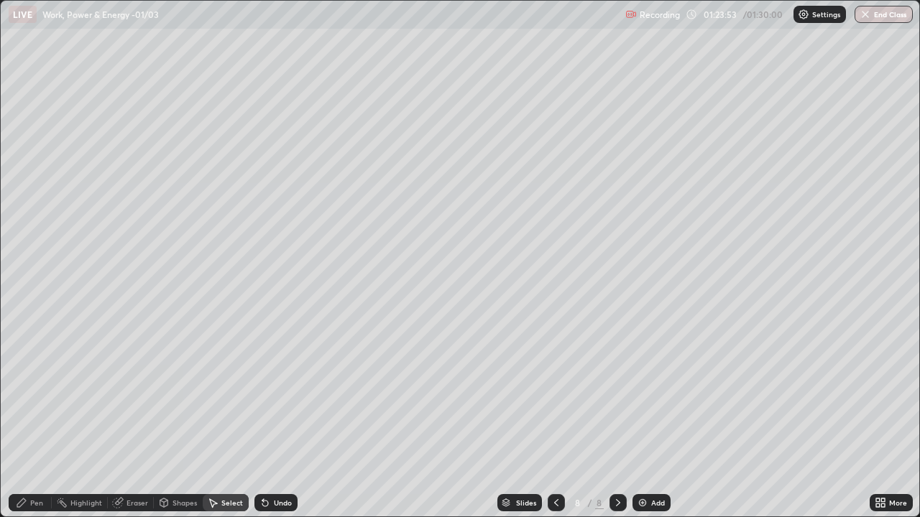
click at [554, 420] on icon at bounding box center [555, 502] width 11 height 11
click at [556, 420] on icon at bounding box center [555, 502] width 11 height 11
click at [558, 420] on icon at bounding box center [555, 502] width 11 height 11
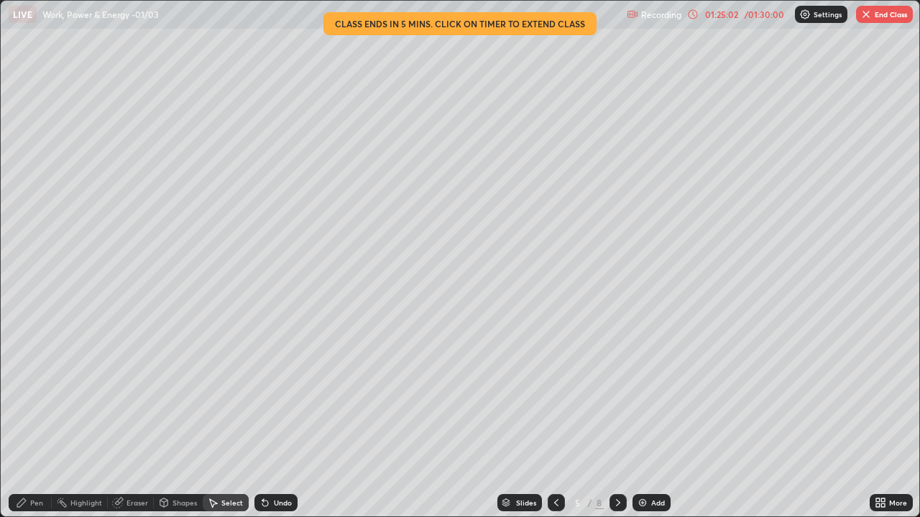
click at [611, 420] on div at bounding box center [617, 502] width 17 height 17
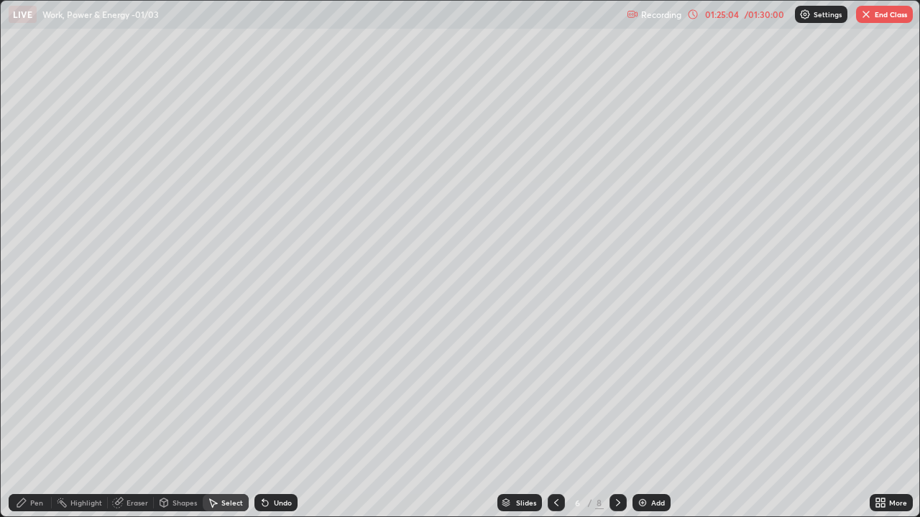
click at [612, 420] on div at bounding box center [617, 502] width 17 height 17
click at [37, 420] on div "Pen" at bounding box center [30, 502] width 43 height 17
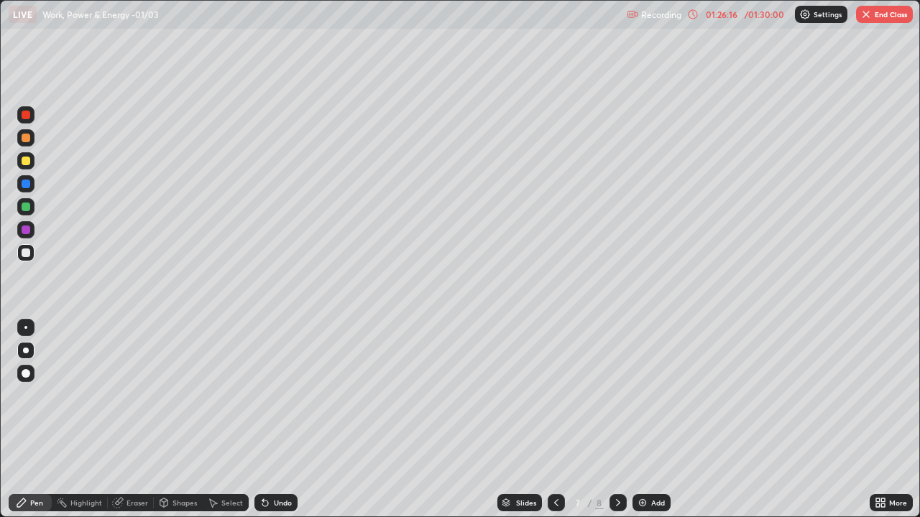
click at [617, 420] on icon at bounding box center [617, 502] width 11 height 11
click at [643, 420] on img at bounding box center [642, 502] width 11 height 11
click at [548, 420] on div at bounding box center [556, 502] width 17 height 17
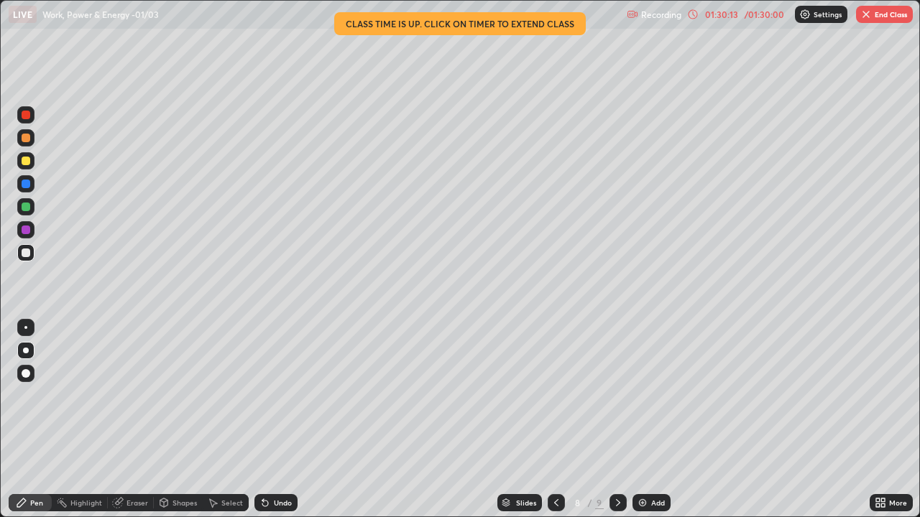
click at [548, 420] on div at bounding box center [556, 503] width 17 height 29
click at [555, 420] on icon at bounding box center [555, 502] width 11 height 11
click at [548, 420] on div at bounding box center [556, 502] width 17 height 17
click at [550, 420] on icon at bounding box center [555, 502] width 11 height 11
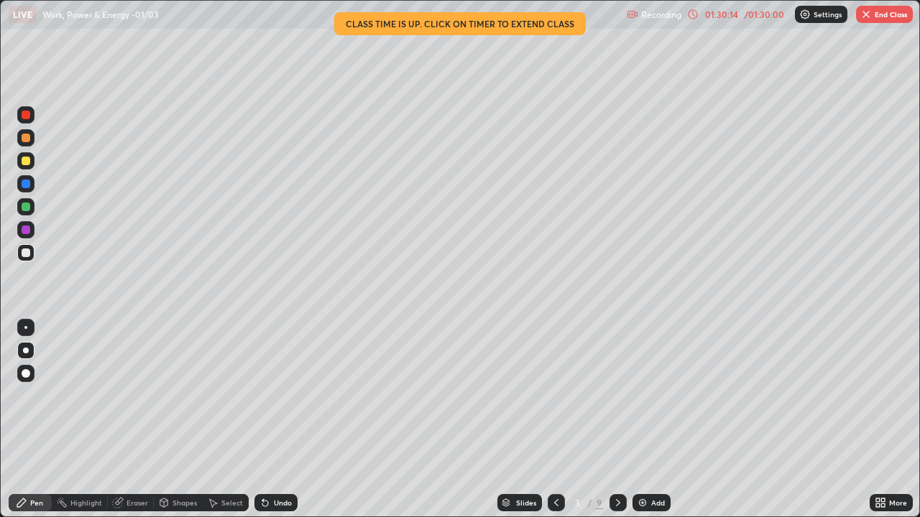
click at [548, 420] on div at bounding box center [556, 502] width 17 height 17
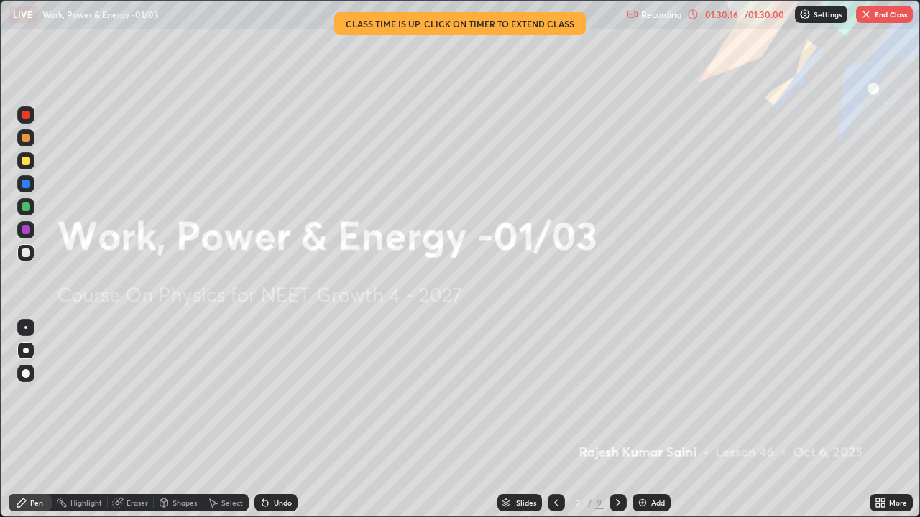
click at [615, 420] on icon at bounding box center [617, 502] width 11 height 11
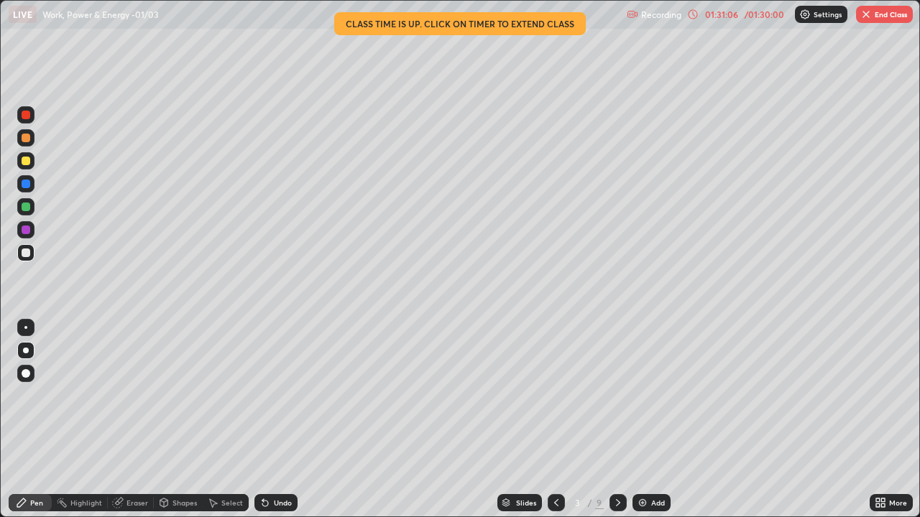
click at [612, 420] on icon at bounding box center [617, 502] width 11 height 11
click at [610, 420] on div at bounding box center [617, 502] width 17 height 17
click at [617, 420] on icon at bounding box center [617, 502] width 11 height 11
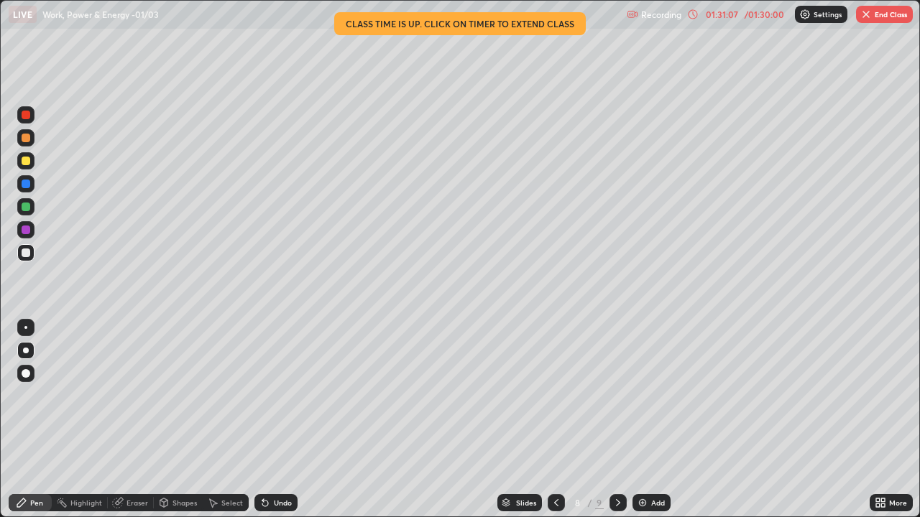
click at [617, 420] on icon at bounding box center [617, 502] width 11 height 11
click at [647, 420] on div "Add" at bounding box center [651, 502] width 38 height 17
click at [552, 420] on div at bounding box center [555, 502] width 17 height 17
click at [553, 420] on icon at bounding box center [555, 502] width 11 height 11
click at [547, 420] on div at bounding box center [555, 502] width 17 height 17
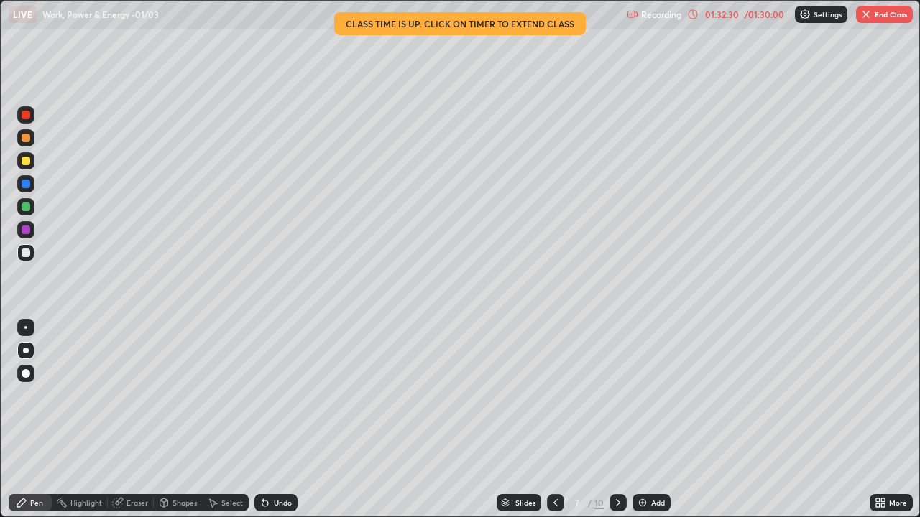
click at [548, 420] on div at bounding box center [555, 502] width 17 height 17
click at [553, 420] on icon at bounding box center [555, 502] width 11 height 11
click at [548, 420] on div at bounding box center [555, 502] width 17 height 17
click at [617, 420] on icon at bounding box center [617, 502] width 11 height 11
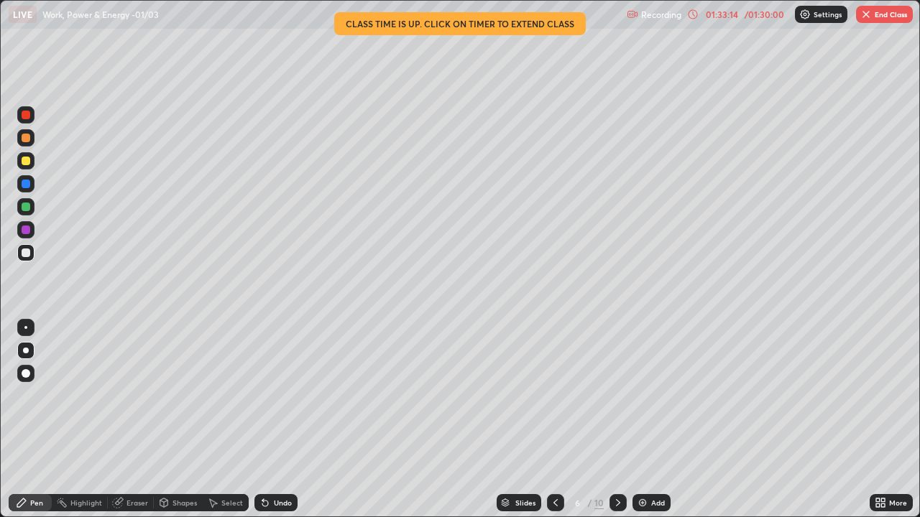
click at [609, 420] on div at bounding box center [617, 502] width 17 height 17
click at [616, 420] on icon at bounding box center [618, 502] width 4 height 7
click at [617, 420] on icon at bounding box center [617, 502] width 11 height 11
click at [870, 13] on img "button" at bounding box center [865, 14] width 11 height 11
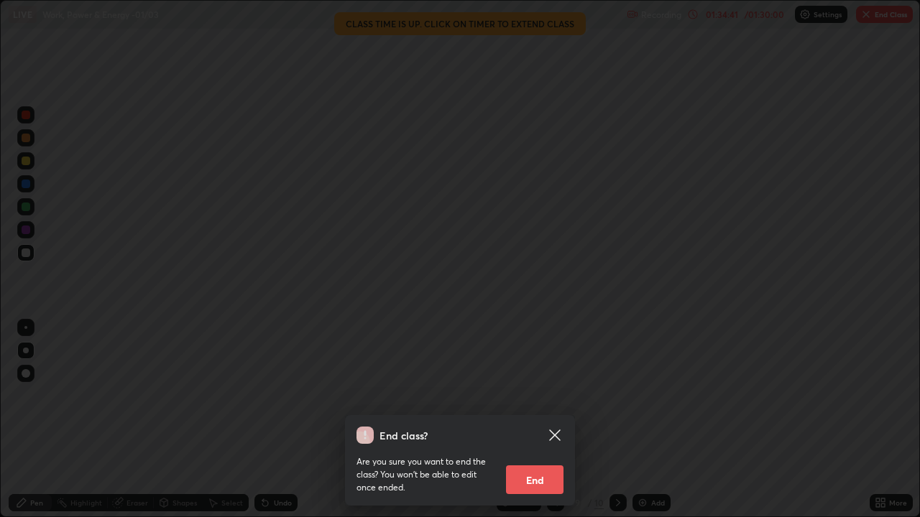
click at [549, 420] on button "End" at bounding box center [534, 480] width 57 height 29
